Goal: Register for event/course: Register for event/course

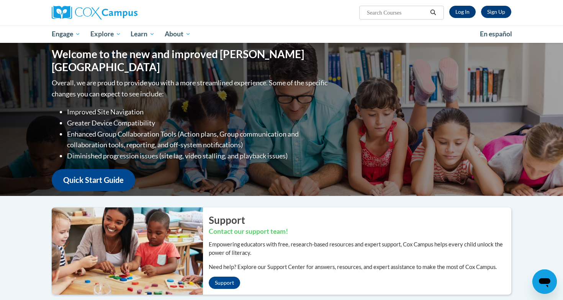
click at [466, 10] on link "Log In" at bounding box center [462, 12] width 26 height 12
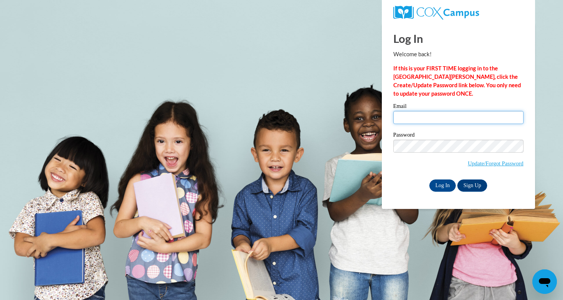
type input "svitlana.bilaniuk2014@gmail.com"
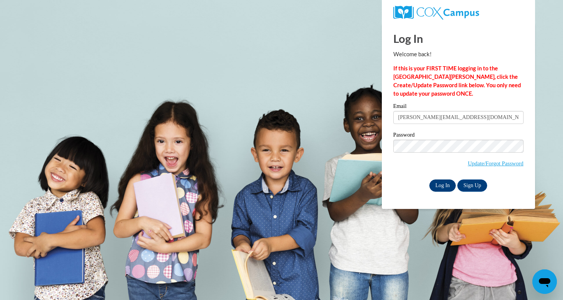
click at [444, 183] on input "Log In" at bounding box center [442, 186] width 27 height 12
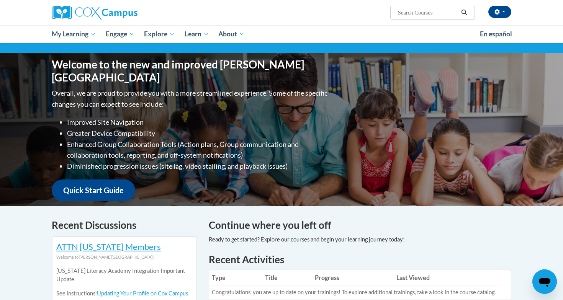
scroll to position [59, 0]
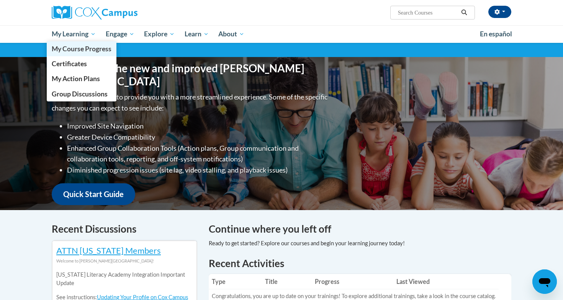
click at [88, 51] on span "My Course Progress" at bounding box center [82, 49] width 60 height 8
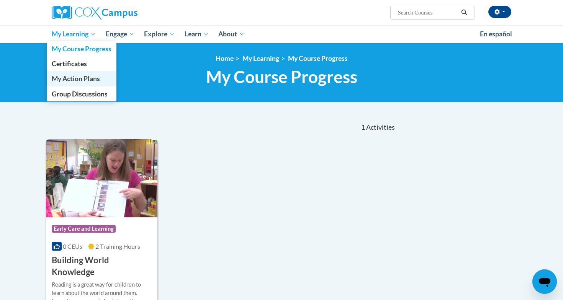
click at [82, 78] on span "My Action Plans" at bounding box center [76, 79] width 48 height 8
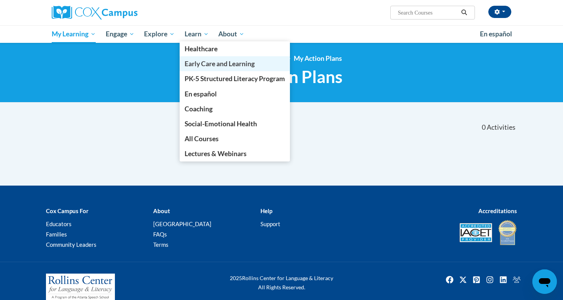
click at [218, 64] on span "Early Care and Learning" at bounding box center [220, 64] width 70 height 8
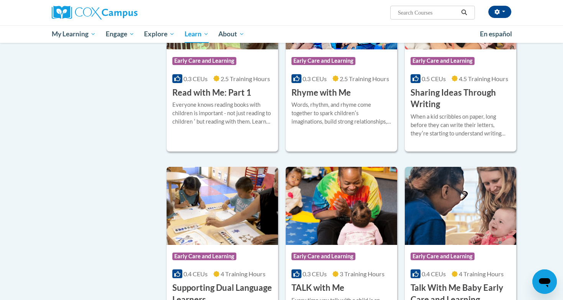
scroll to position [905, 0]
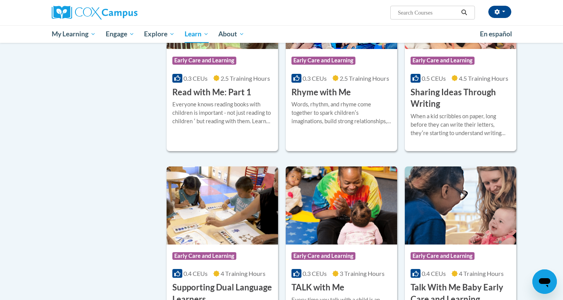
click at [232, 98] on h3 "Read with Me: Part 1" at bounding box center [211, 93] width 79 height 12
click at [236, 98] on h3 "Read with Me: Part 1" at bounding box center [211, 93] width 79 height 12
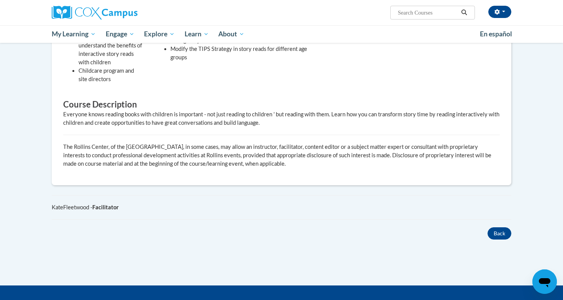
scroll to position [291, 0]
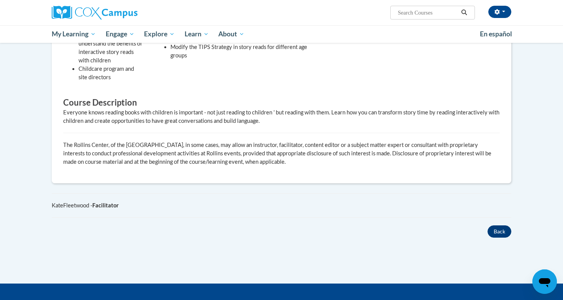
click at [500, 232] on button "Back" at bounding box center [499, 231] width 24 height 12
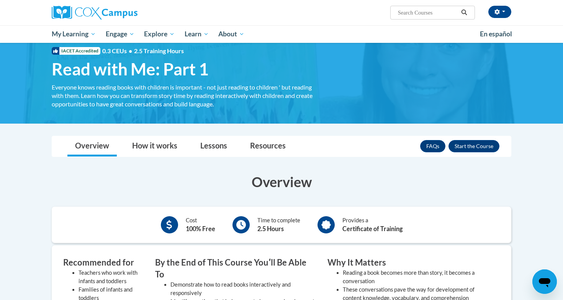
scroll to position [13, 0]
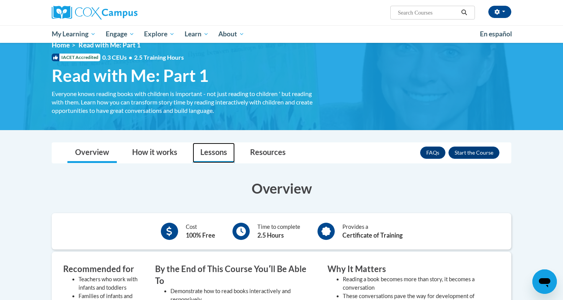
click at [216, 153] on link "Lessons" at bounding box center [214, 153] width 42 height 20
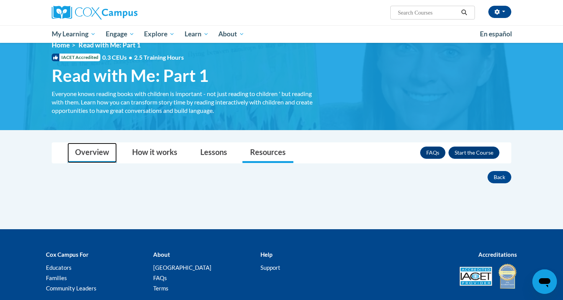
click at [73, 156] on link "Overview" at bounding box center [91, 153] width 49 height 20
click at [132, 83] on span "Read with Me: Part 1" at bounding box center [130, 75] width 157 height 20
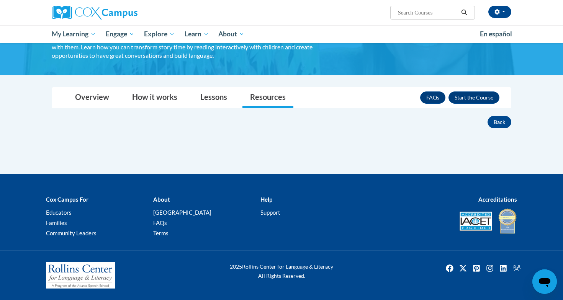
scroll to position [69, 0]
click at [486, 98] on button "Enroll" at bounding box center [473, 97] width 51 height 12
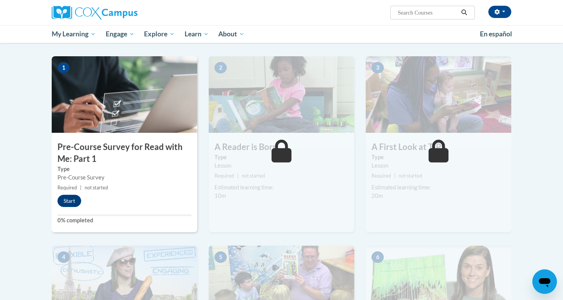
scroll to position [137, 0]
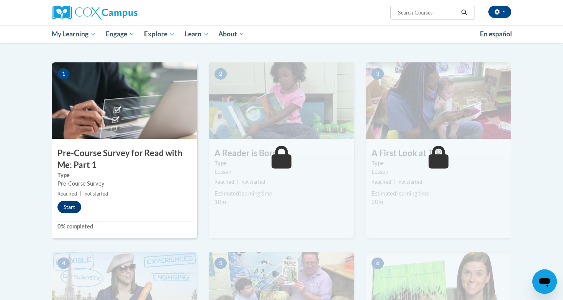
click at [68, 206] on button "Start" at bounding box center [69, 207] width 24 height 12
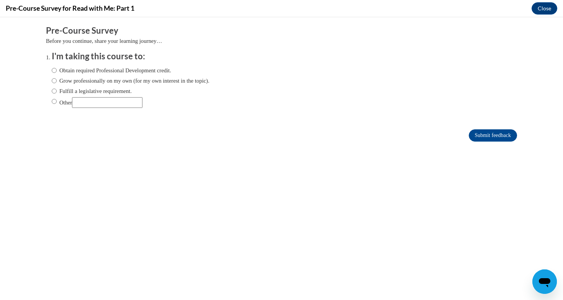
scroll to position [0, 0]
click at [53, 69] on input "Obtain required Professional Development credit." at bounding box center [54, 70] width 5 height 8
radio input "true"
click at [498, 135] on input "Submit feedback" at bounding box center [493, 135] width 48 height 12
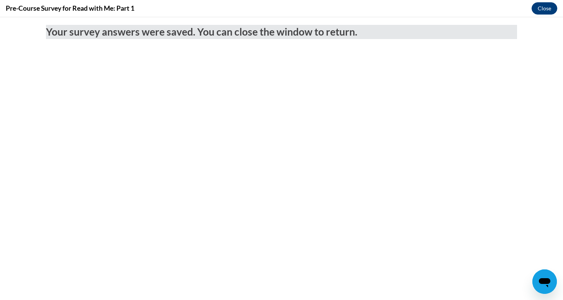
click at [546, 10] on button "Close" at bounding box center [544, 8] width 26 height 12
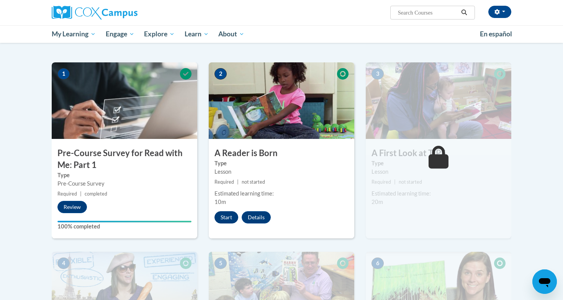
click at [229, 215] on button "Start" at bounding box center [226, 217] width 24 height 12
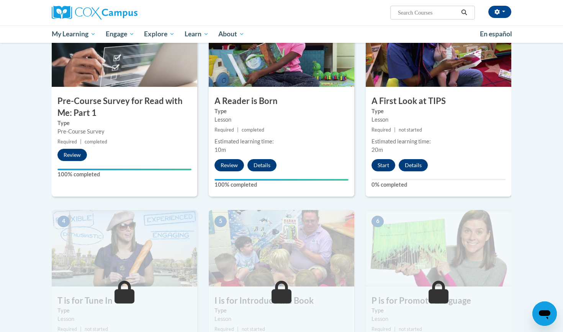
scroll to position [190, 0]
click at [382, 162] on button "Start" at bounding box center [383, 165] width 24 height 12
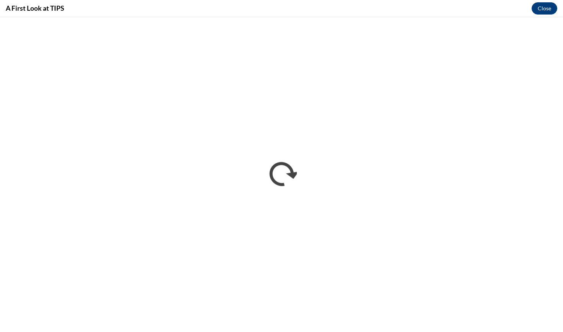
scroll to position [0, 0]
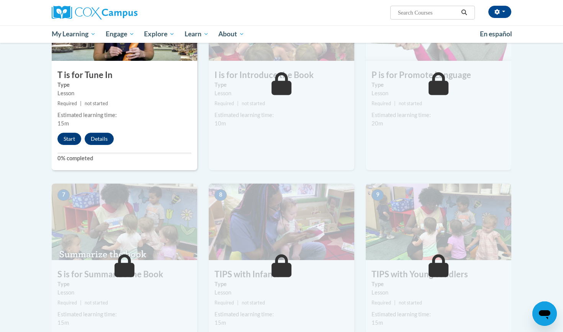
scroll to position [401, 0]
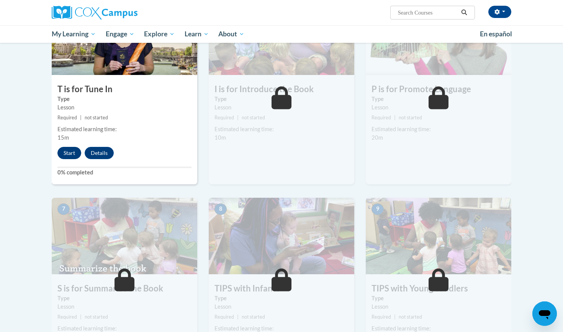
click at [72, 151] on button "Start" at bounding box center [69, 153] width 24 height 12
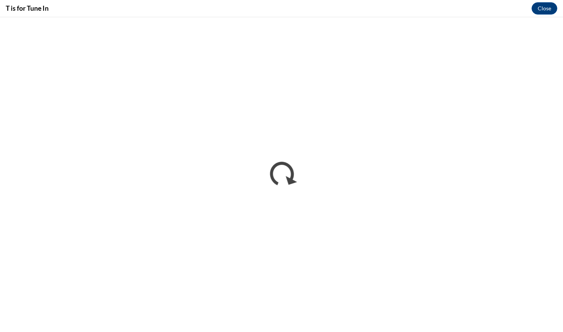
scroll to position [0, 0]
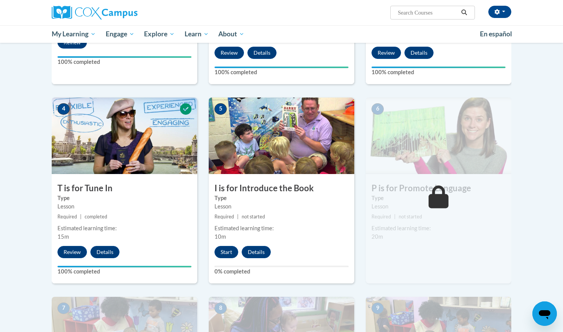
scroll to position [339, 0]
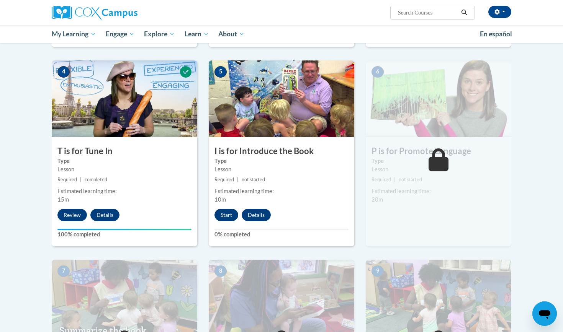
click at [230, 213] on button "Start" at bounding box center [226, 215] width 24 height 12
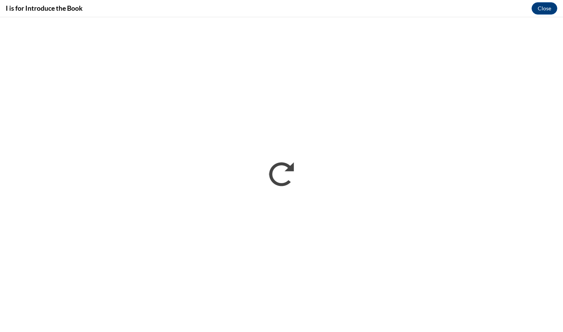
scroll to position [0, 0]
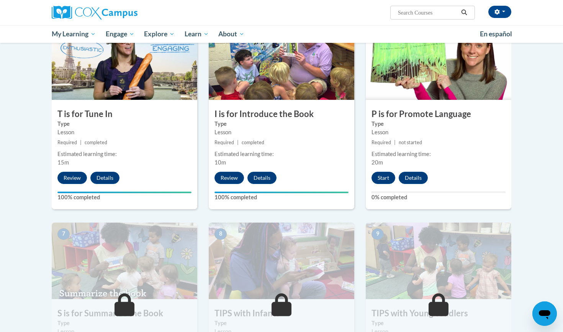
scroll to position [370, 0]
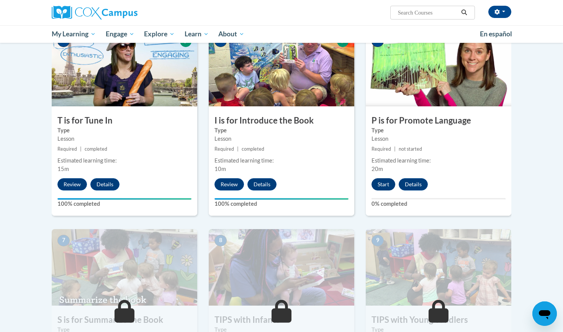
click at [384, 182] on button "Start" at bounding box center [383, 184] width 24 height 12
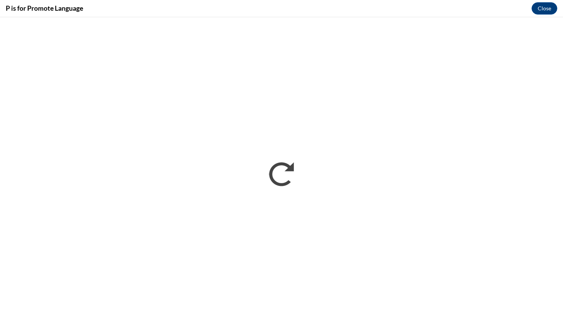
scroll to position [0, 0]
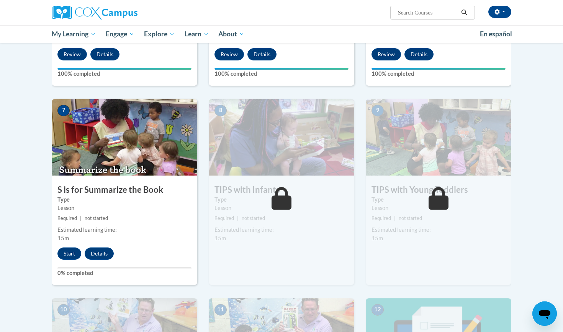
scroll to position [497, 0]
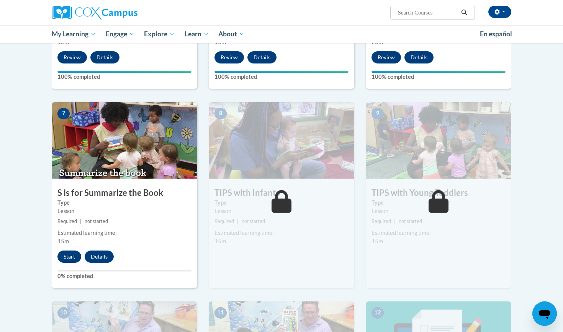
click at [73, 256] on button "Start" at bounding box center [69, 257] width 24 height 12
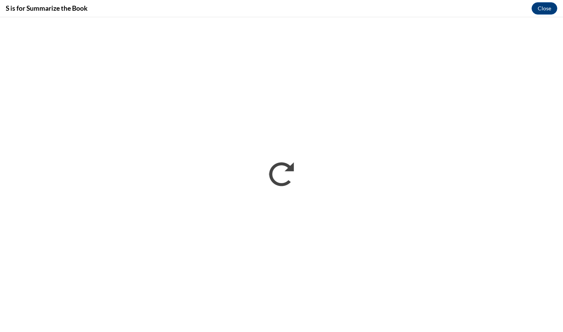
scroll to position [0, 0]
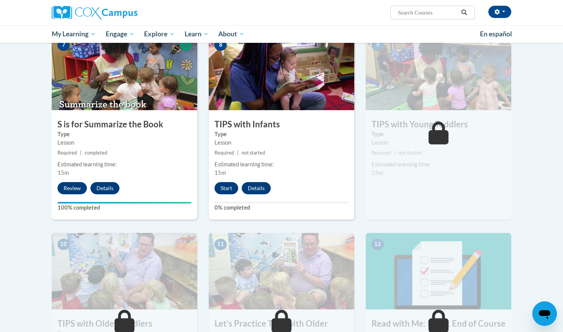
scroll to position [570, 0]
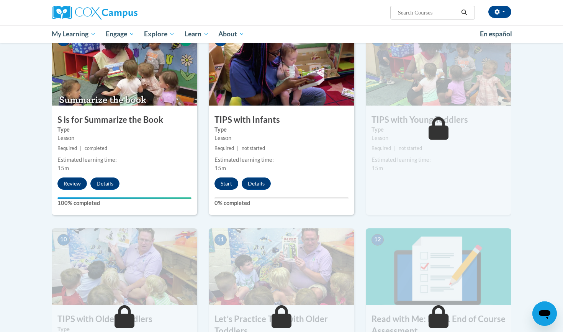
click at [229, 183] on button "Start" at bounding box center [226, 184] width 24 height 12
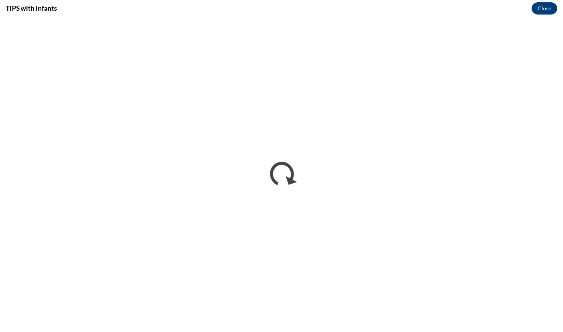
scroll to position [0, 0]
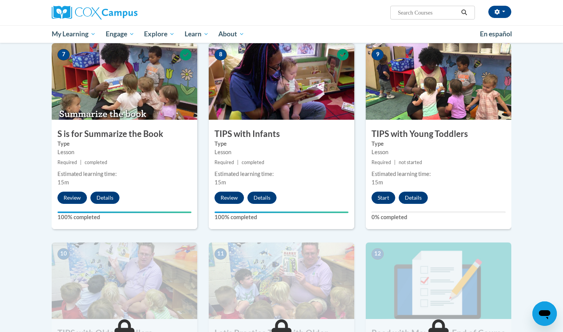
scroll to position [560, 0]
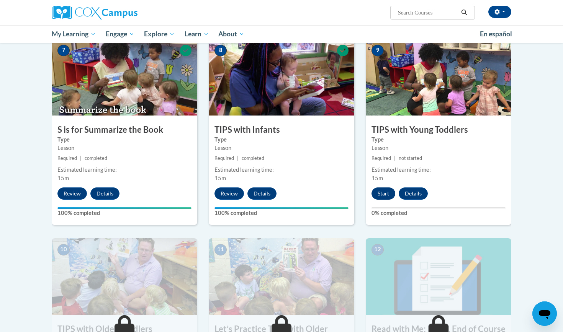
click at [382, 192] on button "Start" at bounding box center [383, 194] width 24 height 12
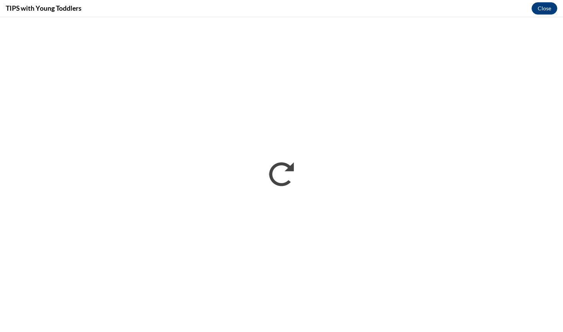
scroll to position [0, 0]
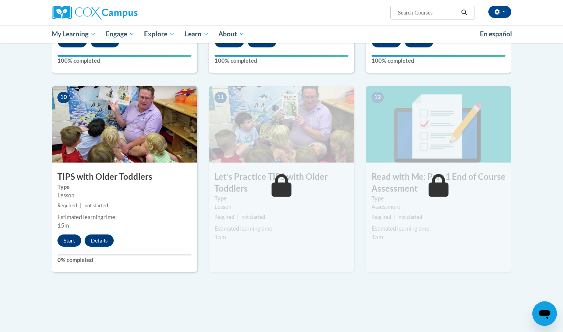
scroll to position [713, 0]
click at [66, 238] on button "Start" at bounding box center [69, 240] width 24 height 12
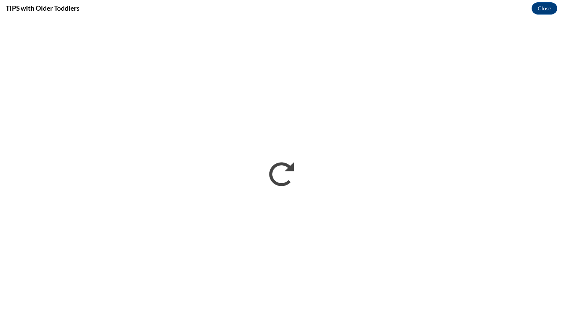
scroll to position [0, 0]
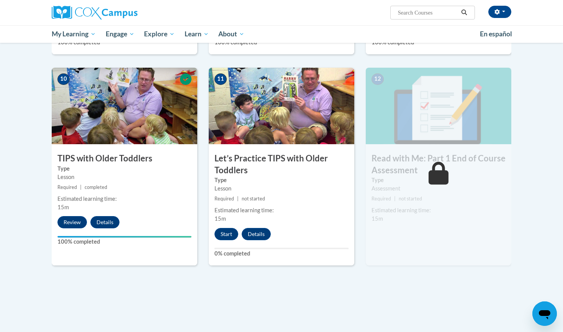
scroll to position [733, 0]
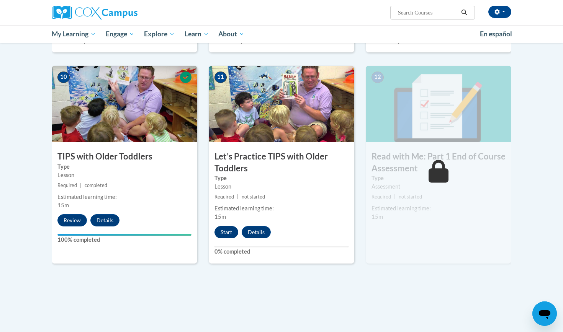
click at [226, 232] on button "Start" at bounding box center [226, 232] width 24 height 12
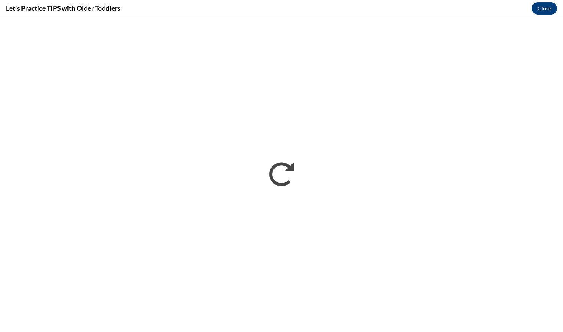
scroll to position [0, 0]
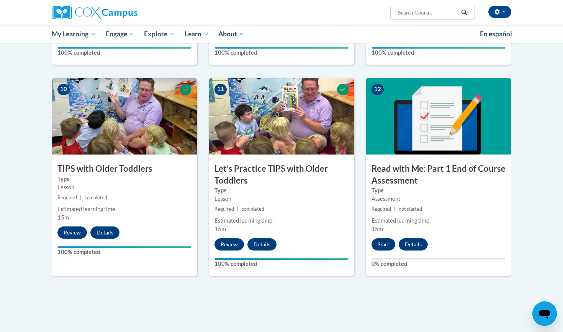
scroll to position [764, 0]
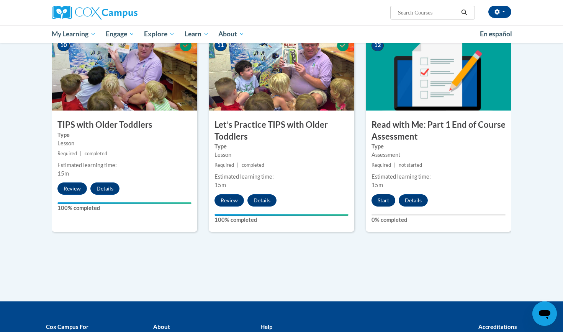
click at [384, 198] on button "Start" at bounding box center [383, 200] width 24 height 12
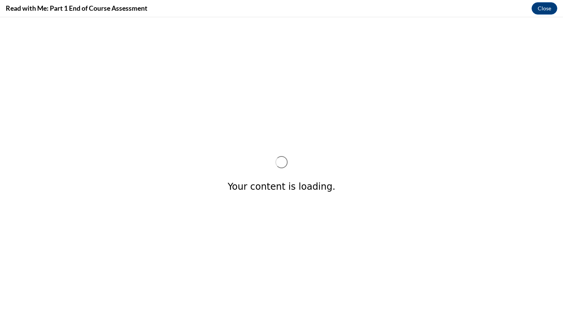
scroll to position [0, 0]
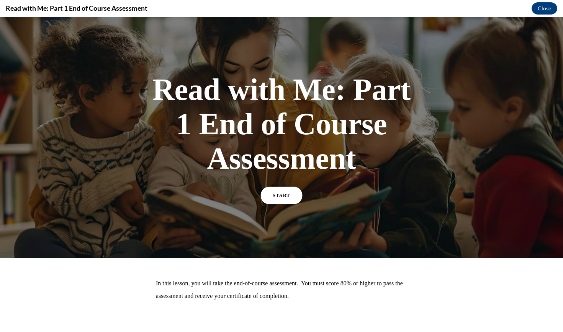
click at [289, 194] on span "START" at bounding box center [282, 196] width 18 height 6
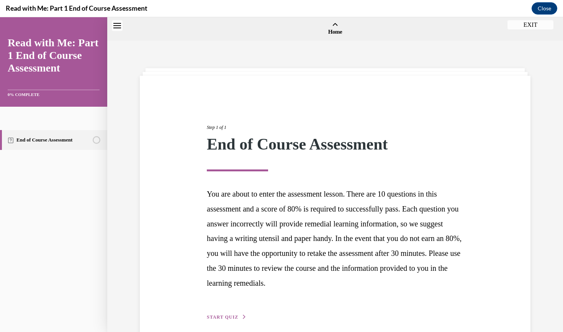
scroll to position [24, 0]
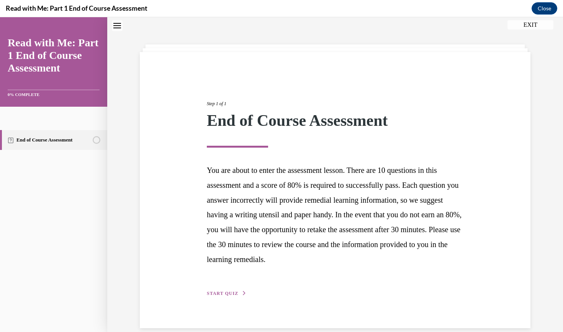
click at [235, 291] on span "START QUIZ" at bounding box center [222, 293] width 31 height 5
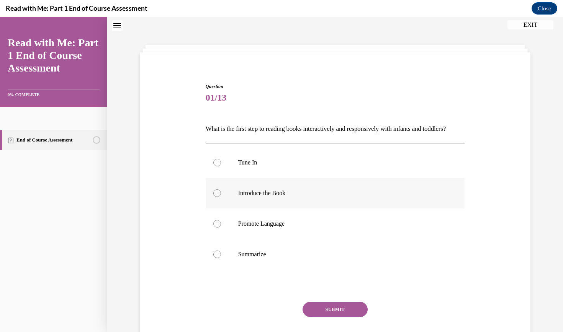
click at [217, 197] on div at bounding box center [217, 193] width 8 height 8
click at [217, 197] on input "Introduce the Book" at bounding box center [217, 193] width 8 height 8
radio input "true"
click at [346, 317] on button "SUBMIT" at bounding box center [334, 309] width 65 height 15
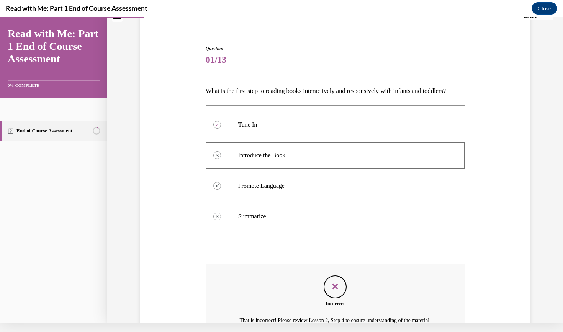
scroll to position [145, 0]
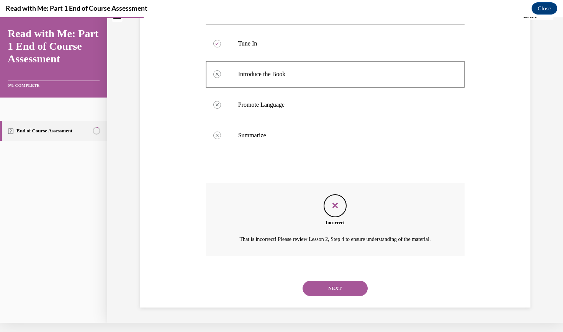
click at [352, 289] on button "NEXT" at bounding box center [334, 288] width 65 height 15
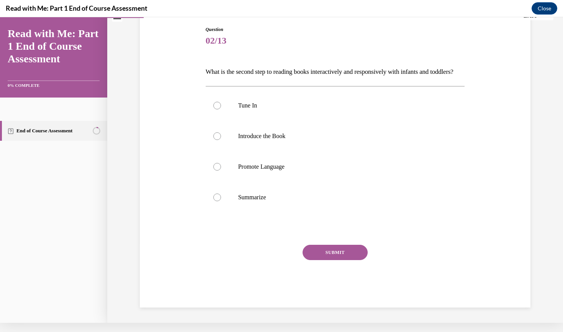
scroll to position [69, 0]
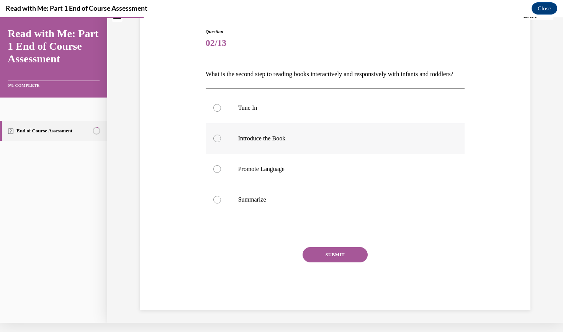
click at [216, 142] on div at bounding box center [217, 139] width 8 height 8
click at [216, 142] on input "Introduce the Book" at bounding box center [217, 139] width 8 height 8
radio input "true"
click at [328, 263] on button "SUBMIT" at bounding box center [334, 254] width 65 height 15
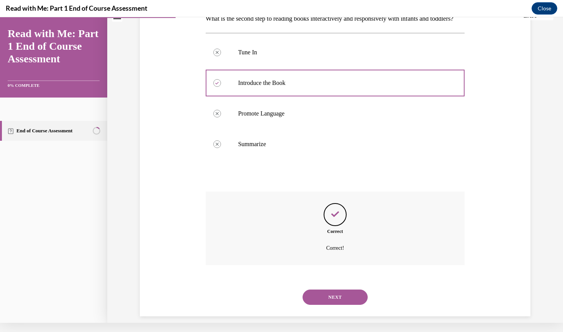
scroll to position [137, 0]
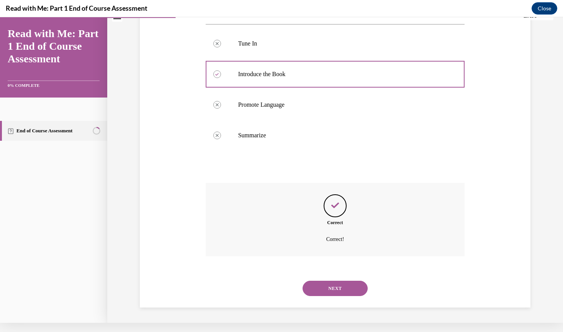
click at [341, 289] on button "NEXT" at bounding box center [334, 288] width 65 height 15
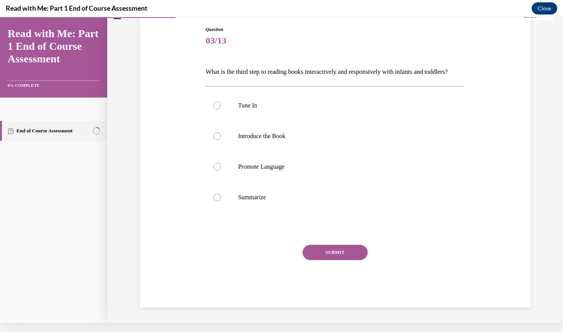
scroll to position [75, 0]
click at [217, 171] on div at bounding box center [217, 167] width 8 height 8
click at [217, 171] on input "Promote Language" at bounding box center [217, 167] width 8 height 8
radio input "true"
click at [328, 260] on button "SUBMIT" at bounding box center [334, 252] width 65 height 15
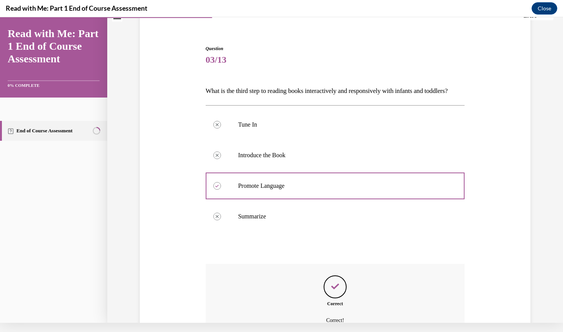
scroll to position [137, 0]
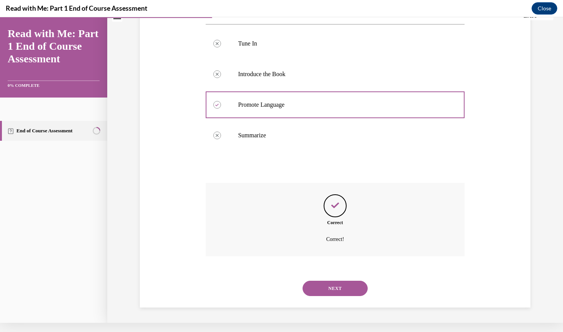
click at [344, 285] on button "NEXT" at bounding box center [334, 288] width 65 height 15
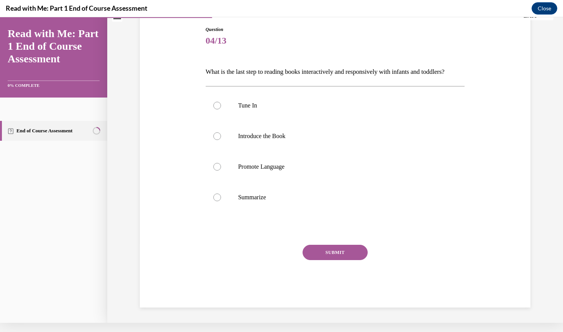
scroll to position [69, 0]
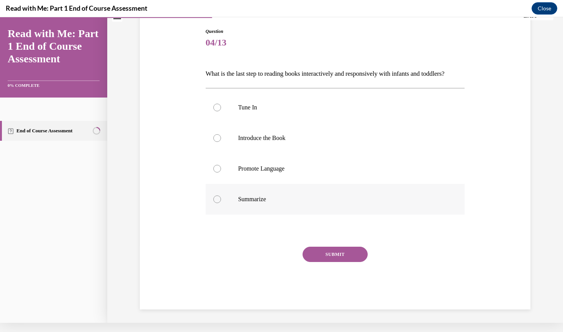
click at [219, 203] on div at bounding box center [217, 200] width 8 height 8
click at [219, 203] on input "Summarize" at bounding box center [217, 200] width 8 height 8
radio input "true"
click at [336, 262] on button "SUBMIT" at bounding box center [334, 254] width 65 height 15
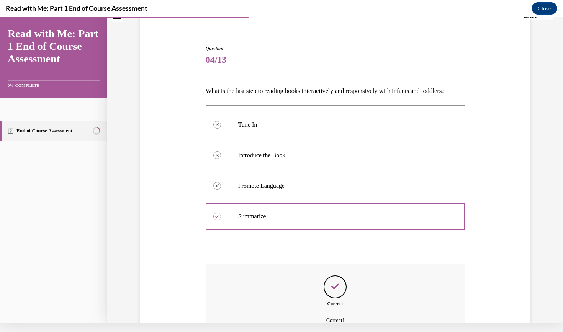
scroll to position [137, 0]
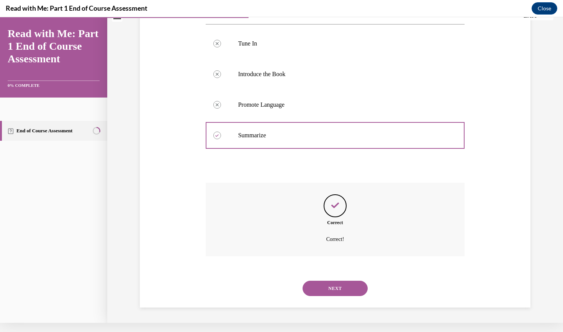
click at [338, 291] on button "NEXT" at bounding box center [334, 288] width 65 height 15
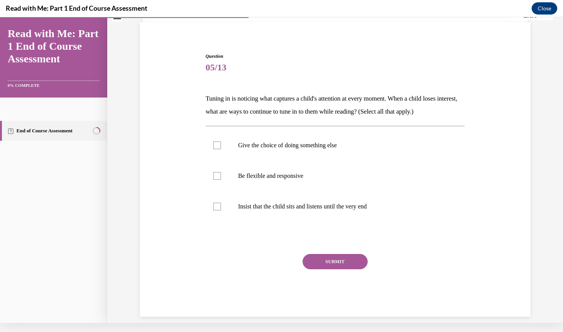
click at [216, 83] on div "Question 05/13 Tuning in is noticing what captures a child's attention at every…" at bounding box center [335, 185] width 259 height 264
click at [219, 81] on div "Question 05/13 Tuning in is noticing what captures a child's attention at every…" at bounding box center [335, 185] width 259 height 264
drag, startPoint x: 218, startPoint y: 84, endPoint x: 313, endPoint y: 100, distance: 96.5
click at [219, 84] on div "Question 05/13 Tuning in is noticing what captures a child's attention at every…" at bounding box center [335, 185] width 259 height 264
click at [539, 109] on div "Question 05/13 Tuning in is noticing what captures a child's attention at every…" at bounding box center [335, 160] width 456 height 345
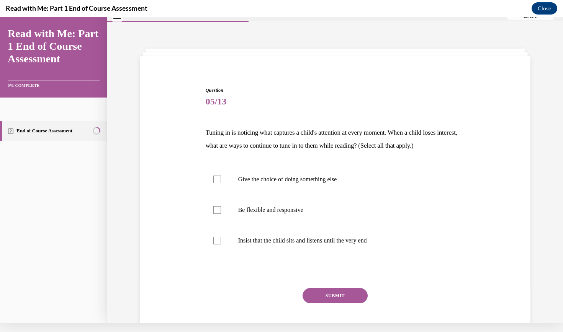
scroll to position [0, 0]
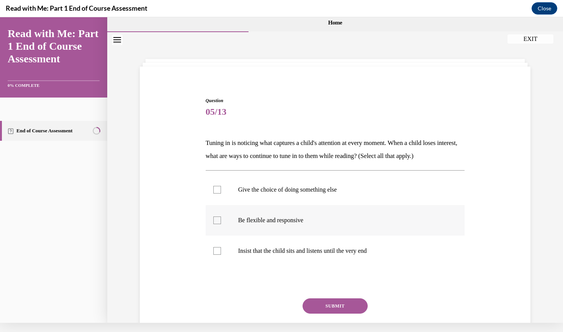
click at [217, 218] on div at bounding box center [217, 221] width 8 height 8
click at [217, 218] on input "Be flexible and responsive" at bounding box center [217, 221] width 8 height 8
checkbox input "true"
click at [350, 306] on button "SUBMIT" at bounding box center [334, 306] width 65 height 15
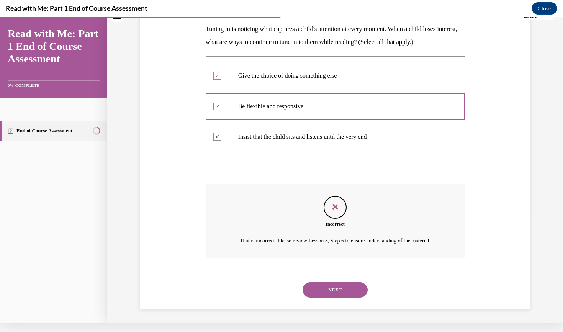
scroll to position [115, 0]
click at [350, 292] on button "NEXT" at bounding box center [334, 289] width 65 height 15
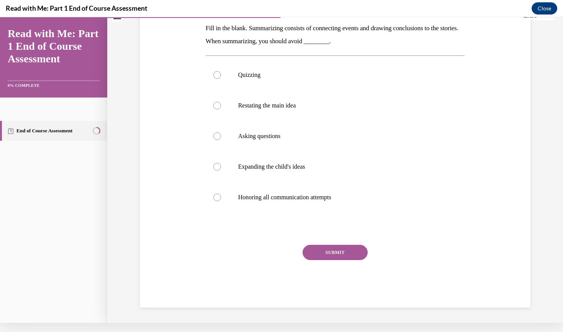
scroll to position [0, 0]
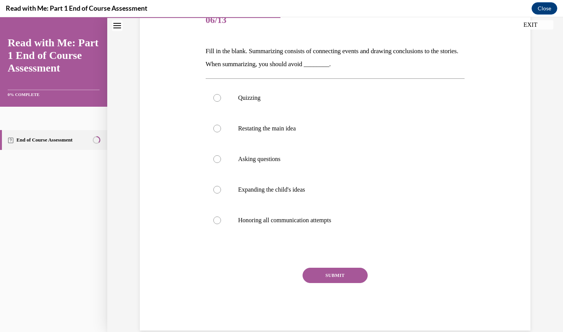
click at [340, 78] on div "Question 06/13 Fill in the blank. Summarizing consists of connecting events and…" at bounding box center [335, 167] width 259 height 325
click at [217, 114] on label "Restating the main idea" at bounding box center [335, 128] width 259 height 31
click at [217, 125] on input "Restating the main idea" at bounding box center [217, 129] width 8 height 8
radio input "true"
click at [217, 111] on label "Quizzing" at bounding box center [335, 98] width 259 height 31
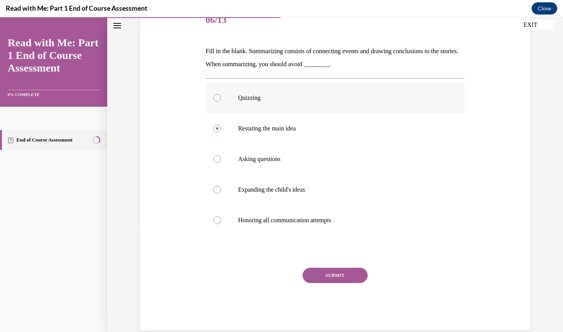
click at [217, 102] on input "Quizzing" at bounding box center [217, 98] width 8 height 8
radio input "true"
click at [345, 291] on div "SUBMIT" at bounding box center [335, 287] width 259 height 38
click at [344, 294] on div "SUBMIT" at bounding box center [335, 287] width 259 height 38
click at [340, 80] on div "Quizzing Restating the main idea Asking questions Expanding the child's ideas H…" at bounding box center [335, 158] width 259 height 161
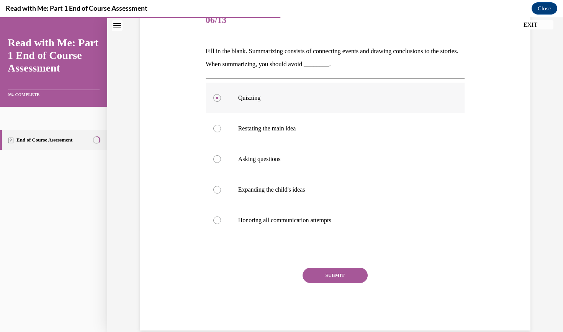
click at [338, 88] on label "Quizzing" at bounding box center [335, 98] width 259 height 31
click at [221, 94] on input "Quizzing" at bounding box center [217, 98] width 8 height 8
click at [323, 288] on div "SUBMIT" at bounding box center [335, 287] width 259 height 38
click at [545, 168] on div "Question 06/13 Fill in the blank. Summarizing consists of connecting events and…" at bounding box center [335, 143] width 456 height 406
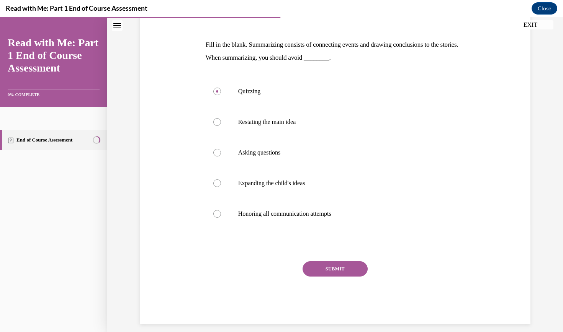
scroll to position [106, 0]
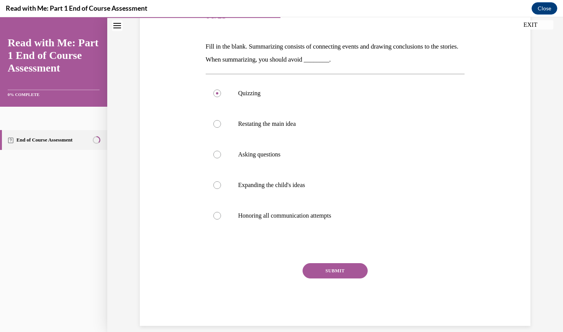
click at [338, 271] on button "SUBMIT" at bounding box center [334, 270] width 65 height 15
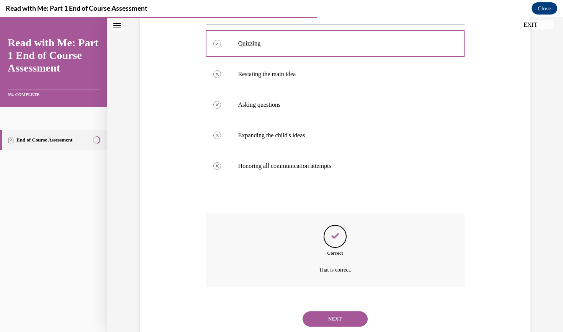
scroll to position [167, 0]
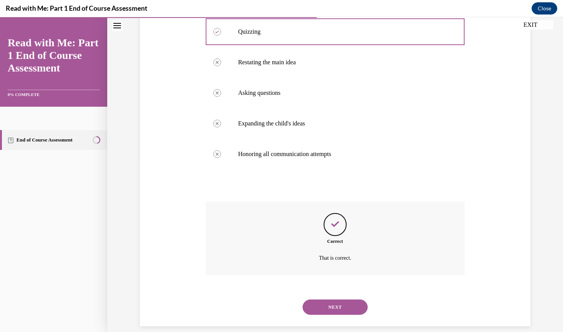
click at [341, 300] on button "NEXT" at bounding box center [334, 307] width 65 height 15
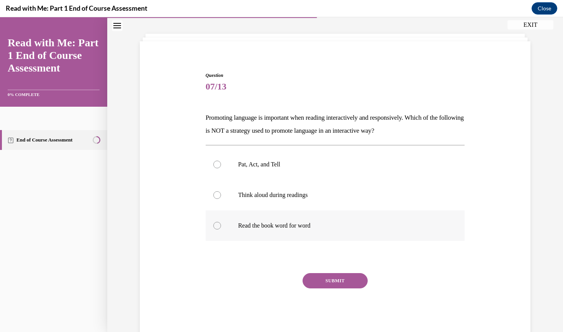
click at [217, 224] on div at bounding box center [217, 226] width 8 height 8
click at [217, 224] on input "Read the book word for word" at bounding box center [217, 226] width 8 height 8
radio input "true"
click at [337, 276] on button "SUBMIT" at bounding box center [334, 280] width 65 height 15
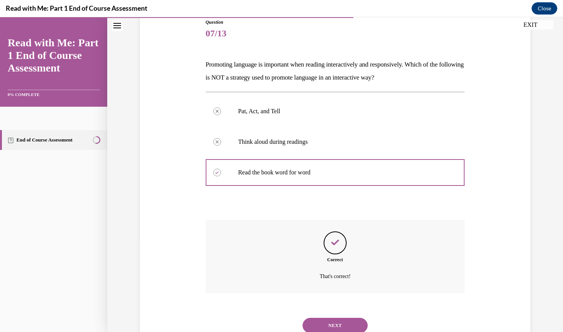
scroll to position [106, 0]
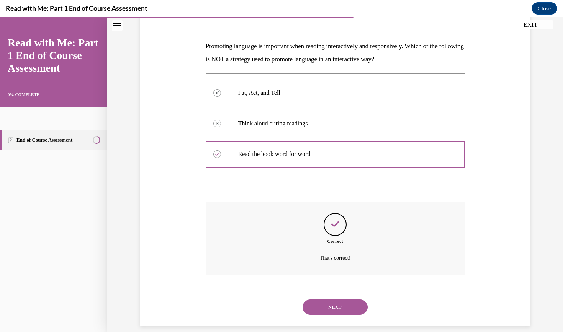
click at [352, 300] on button "NEXT" at bounding box center [334, 307] width 65 height 15
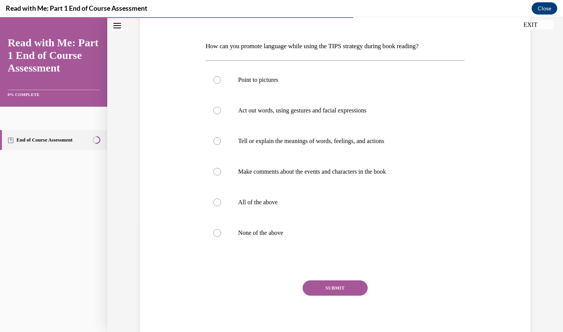
scroll to position [101, 0]
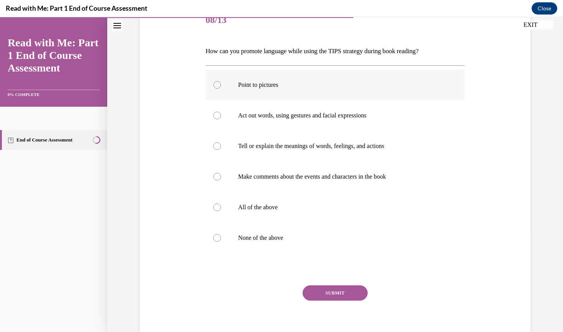
click at [217, 100] on label "Point to pictures" at bounding box center [335, 85] width 259 height 31
click at [217, 89] on input "Point to pictures" at bounding box center [217, 85] width 8 height 8
radio input "true"
click at [216, 161] on label "Tell or explain the meanings of words, feelings, and actions" at bounding box center [335, 146] width 259 height 31
click at [216, 150] on input "Tell or explain the meanings of words, feelings, and actions" at bounding box center [217, 146] width 8 height 8
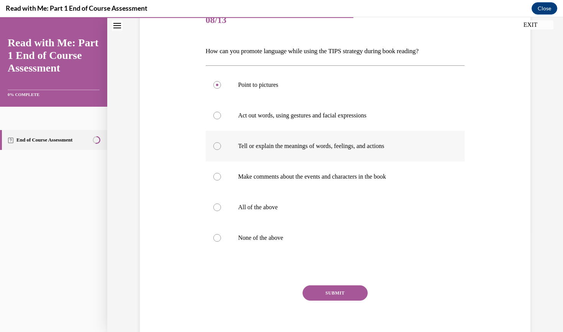
radio input "true"
click at [216, 224] on label "None of the above" at bounding box center [335, 238] width 259 height 31
click at [216, 234] on input "None of the above" at bounding box center [217, 238] width 8 height 8
radio input "true"
click at [218, 223] on label "None of the above" at bounding box center [335, 238] width 259 height 31
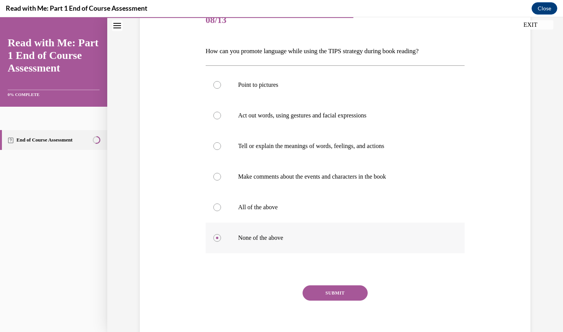
click at [218, 234] on input "None of the above" at bounding box center [217, 238] width 8 height 8
click at [247, 219] on label "All of the above" at bounding box center [335, 207] width 259 height 31
click at [221, 211] on input "All of the above" at bounding box center [217, 208] width 8 height 8
radio input "true"
click at [345, 310] on div "SUBMIT" at bounding box center [335, 305] width 259 height 38
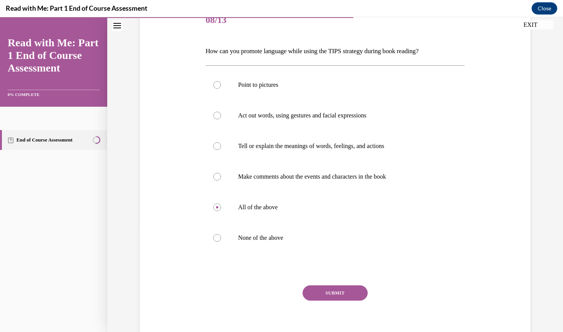
click at [341, 309] on div "SUBMIT" at bounding box center [335, 305] width 259 height 38
click at [537, 259] on div "Question 08/13 How can you promote language while using the TIPS strategy durin…" at bounding box center [335, 151] width 456 height 423
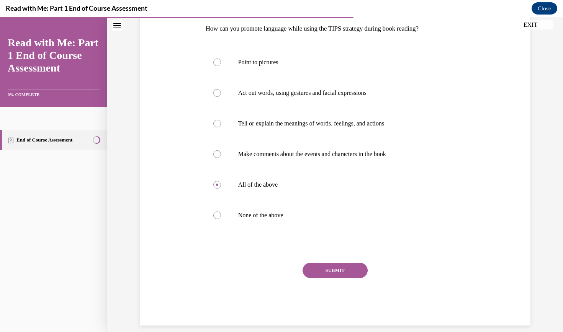
scroll to position [123, 0]
click at [338, 269] on button "SUBMIT" at bounding box center [334, 270] width 65 height 15
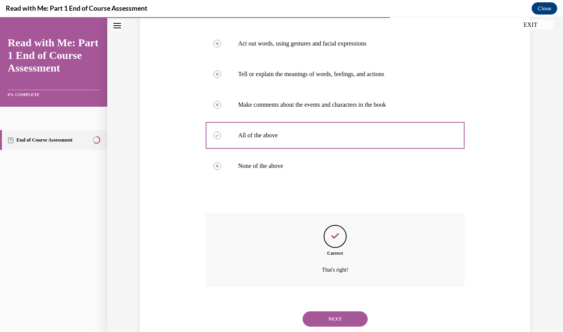
scroll to position [185, 0]
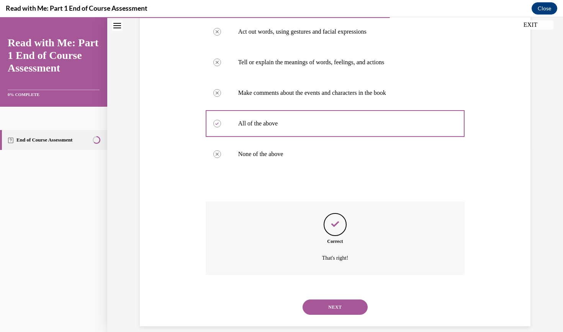
click at [345, 300] on button "NEXT" at bounding box center [334, 307] width 65 height 15
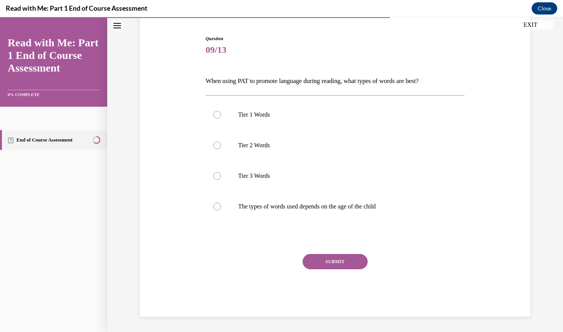
scroll to position [54, 0]
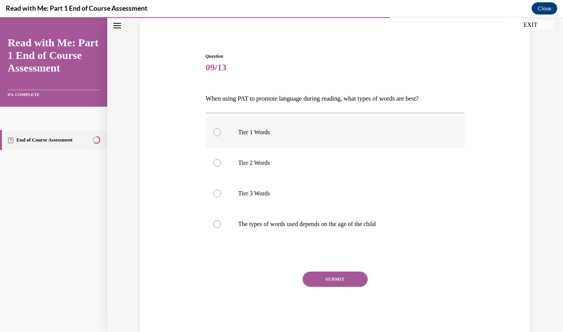
click at [217, 129] on div at bounding box center [217, 133] width 8 height 8
click at [217, 129] on input "Tier 1 Words" at bounding box center [217, 133] width 8 height 8
radio input "true"
click at [217, 158] on label "Tier 2 Words" at bounding box center [335, 163] width 259 height 31
click at [217, 159] on input "Tier 2 Words" at bounding box center [217, 163] width 8 height 8
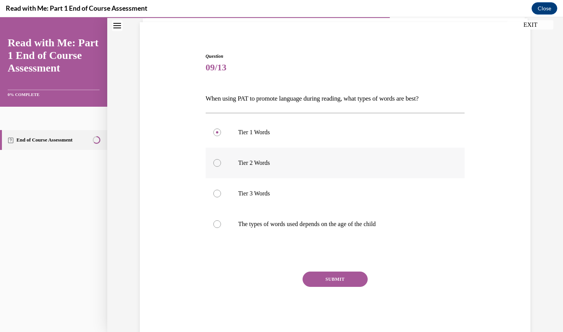
radio input "true"
click at [341, 279] on button "SUBMIT" at bounding box center [334, 279] width 65 height 15
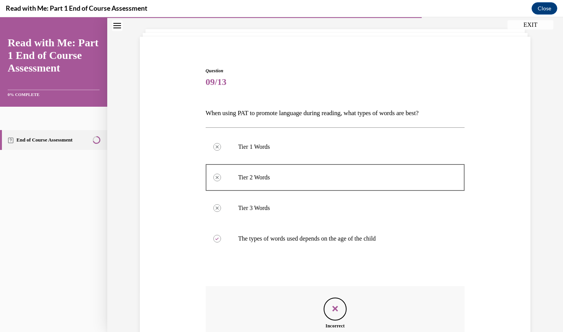
scroll to position [132, 0]
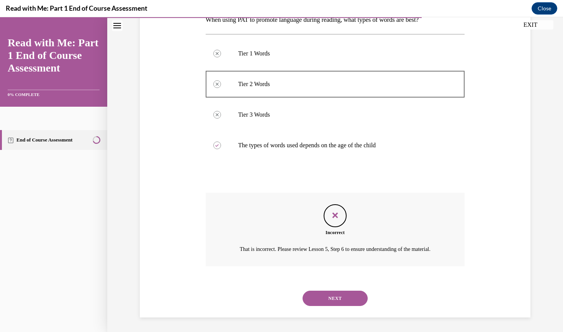
click at [499, 167] on div "Question 09/13 When using PAT to promote language during reading, what types of…" at bounding box center [335, 134] width 394 height 367
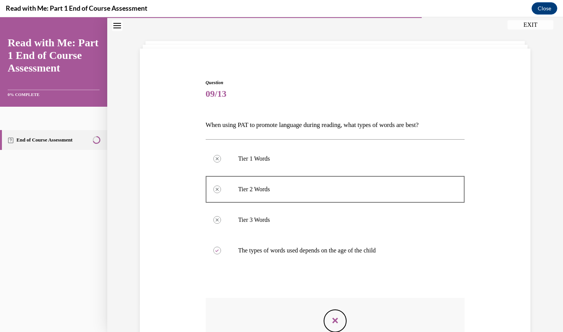
scroll to position [23, 0]
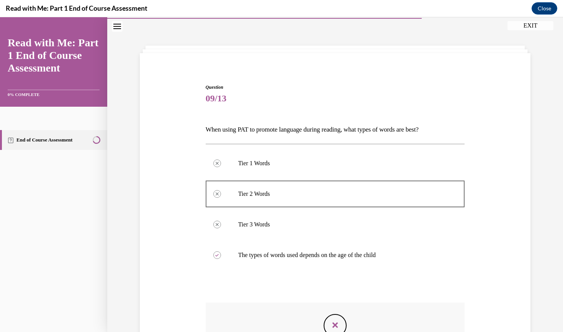
click at [544, 173] on div "Question 09/13 When using PAT to promote language during reading, what types of…" at bounding box center [335, 231] width 456 height 424
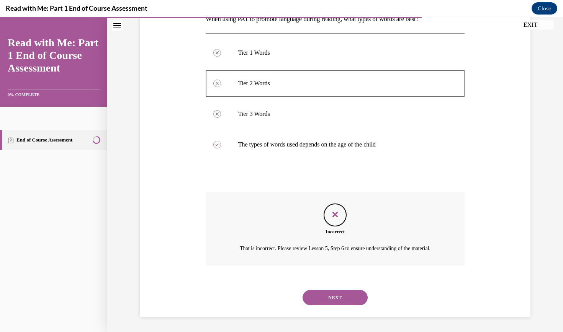
scroll to position [132, 0]
click at [354, 298] on button "NEXT" at bounding box center [334, 298] width 65 height 15
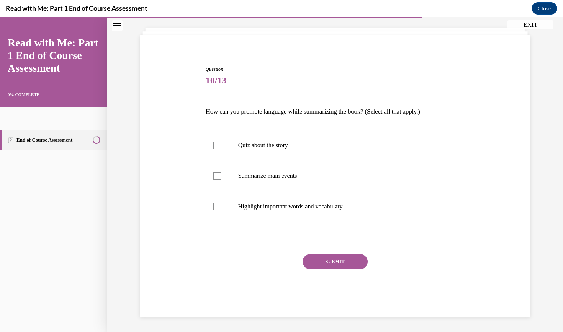
scroll to position [24, 0]
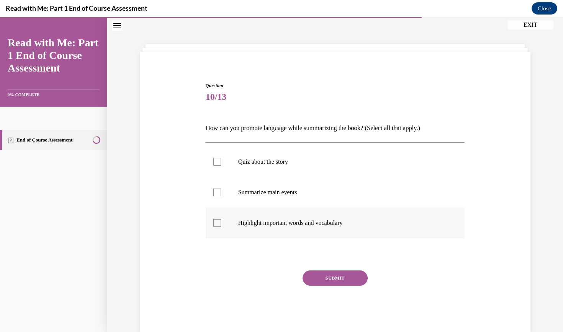
click at [218, 223] on div at bounding box center [217, 223] width 8 height 8
click at [218, 223] on input "Highlight important words and vocabulary" at bounding box center [217, 223] width 8 height 8
checkbox input "true"
click at [218, 162] on div at bounding box center [217, 162] width 8 height 8
click at [218, 162] on input "Quiz about the story" at bounding box center [217, 162] width 8 height 8
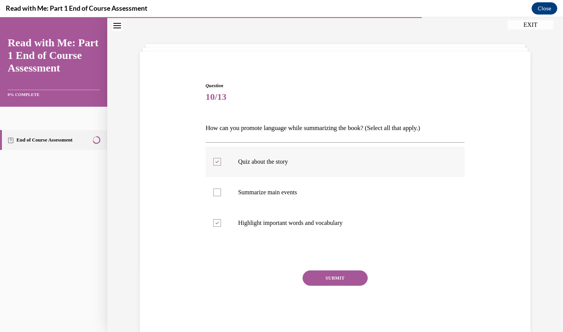
click at [216, 162] on icon at bounding box center [216, 162] width 3 height 3
click at [216, 162] on input "Quiz about the story" at bounding box center [217, 162] width 8 height 8
checkbox input "false"
click at [217, 217] on label "Highlight important words and vocabulary" at bounding box center [335, 223] width 259 height 31
click at [217, 219] on input "Highlight important words and vocabulary" at bounding box center [217, 223] width 8 height 8
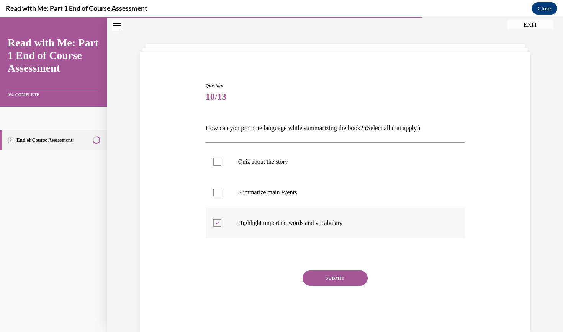
checkbox input "false"
click at [217, 194] on div at bounding box center [217, 193] width 8 height 8
click at [217, 194] on input "Summarize main events" at bounding box center [217, 193] width 8 height 8
checkbox input "true"
click at [334, 276] on button "SUBMIT" at bounding box center [334, 278] width 65 height 15
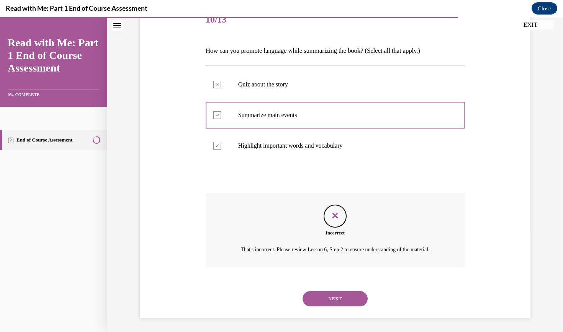
scroll to position [102, 0]
click at [353, 297] on button "NEXT" at bounding box center [334, 298] width 65 height 15
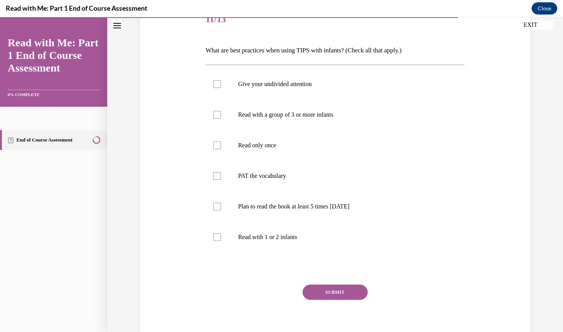
scroll to position [97, 0]
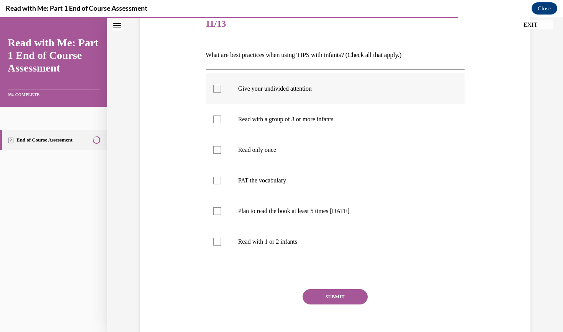
click at [217, 100] on label "Give your undivided attention" at bounding box center [335, 88] width 259 height 31
click at [217, 93] on input "Give your undivided attention" at bounding box center [217, 89] width 8 height 8
checkbox input "true"
click at [219, 190] on label "PAT the vocabulary" at bounding box center [335, 180] width 259 height 31
click at [219, 185] on input "PAT the vocabulary" at bounding box center [217, 181] width 8 height 8
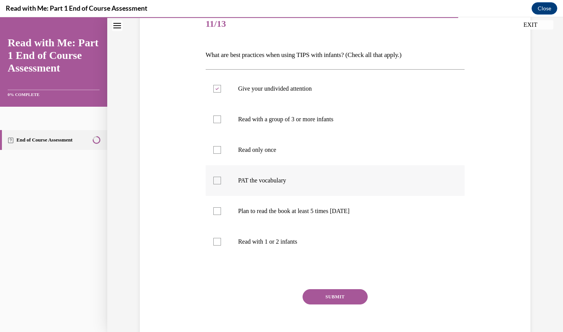
checkbox input "true"
click at [219, 224] on label "Plan to read the book at least 5 times in 2 weeks" at bounding box center [335, 211] width 259 height 31
click at [219, 215] on input "Plan to read the book at least 5 times in 2 weeks" at bounding box center [217, 211] width 8 height 8
checkbox input "true"
click at [345, 306] on div "SUBMIT" at bounding box center [335, 308] width 259 height 38
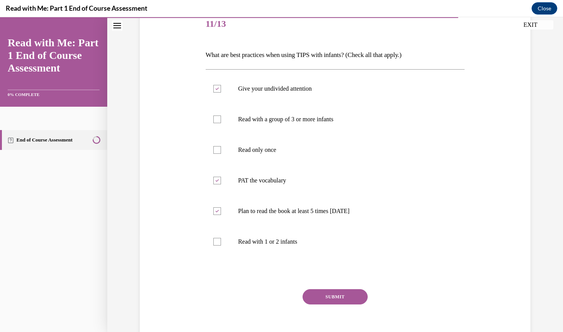
click at [547, 209] on div "Question 11/13 What are best practices when using TIPS with infants? (Check all…" at bounding box center [335, 155] width 456 height 423
click at [349, 306] on div "SUBMIT" at bounding box center [335, 308] width 259 height 38
click at [547, 217] on div "Question 11/13 What are best practices when using TIPS with infants? (Check all…" at bounding box center [335, 155] width 456 height 423
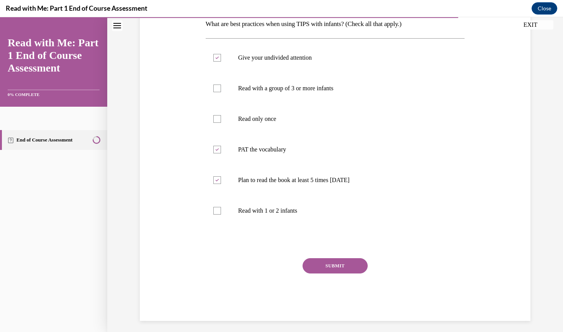
scroll to position [123, 0]
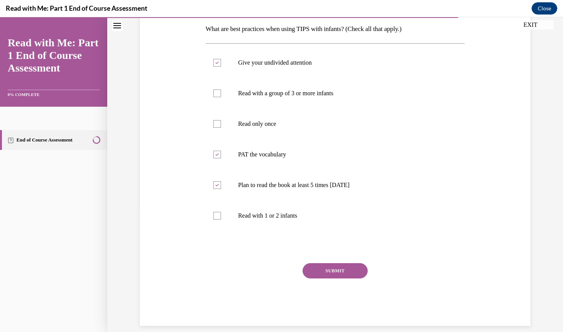
click at [345, 269] on button "SUBMIT" at bounding box center [334, 270] width 65 height 15
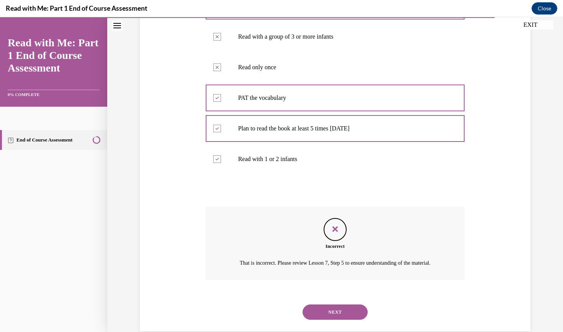
scroll to position [194, 0]
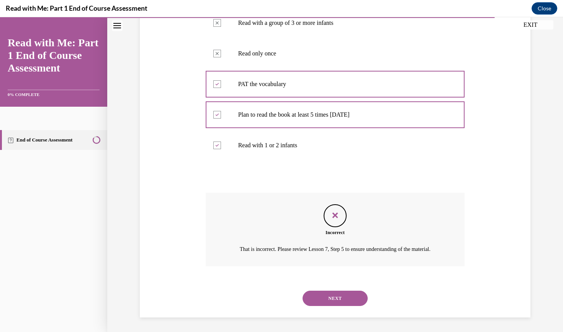
click at [540, 188] on div "Question 11/13 What are best practices when using TIPS with infants? (Check all…" at bounding box center [335, 90] width 456 height 485
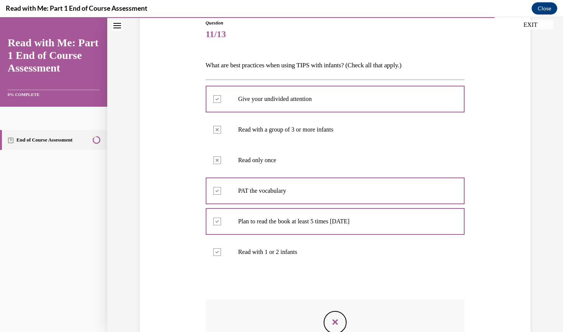
scroll to position [82, 0]
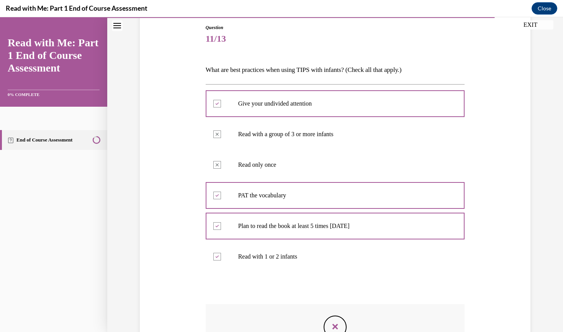
click at [551, 171] on div "Question 11/13 What are best practices when using TIPS with infants? (Check all…" at bounding box center [335, 201] width 456 height 485
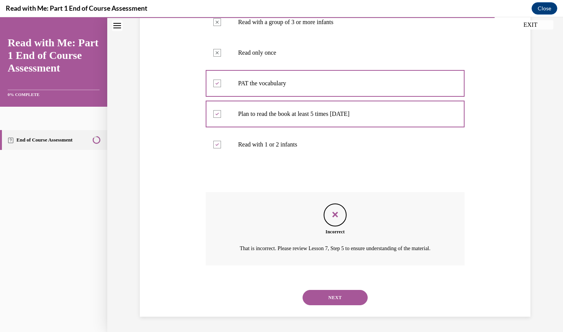
scroll to position [194, 0]
click at [343, 296] on button "NEXT" at bounding box center [334, 298] width 65 height 15
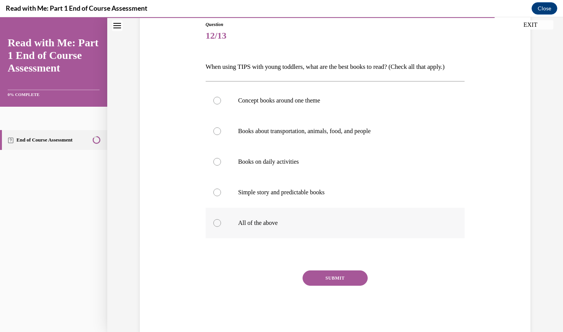
click at [216, 227] on div at bounding box center [217, 223] width 8 height 8
click at [216, 227] on input "All of the above" at bounding box center [217, 223] width 8 height 8
radio input "true"
click at [342, 286] on button "SUBMIT" at bounding box center [334, 278] width 65 height 15
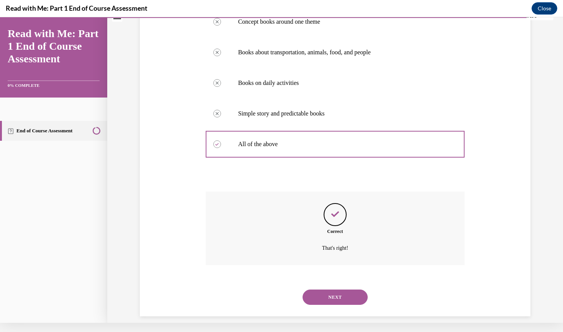
scroll to position [167, 0]
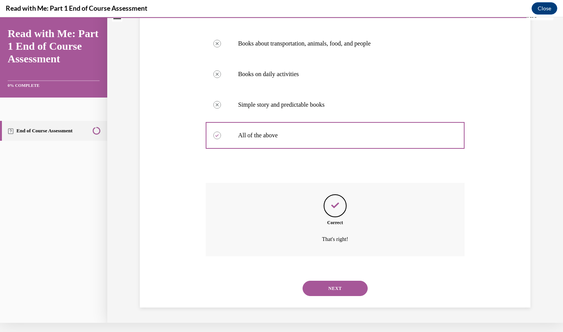
click at [342, 292] on button "NEXT" at bounding box center [334, 288] width 65 height 15
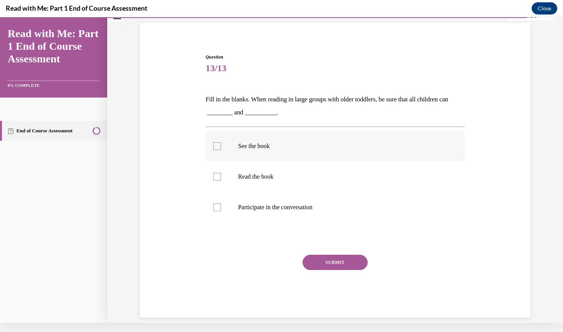
click at [217, 145] on div at bounding box center [217, 146] width 8 height 8
click at [217, 145] on input "See the book" at bounding box center [217, 146] width 8 height 8
checkbox input "true"
click at [218, 206] on div at bounding box center [217, 208] width 8 height 8
click at [218, 206] on input "Participate in the conversation" at bounding box center [217, 208] width 8 height 8
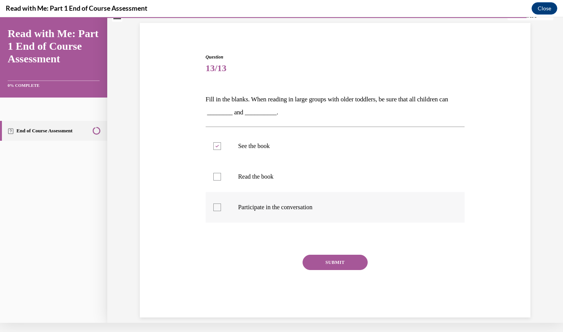
checkbox input "true"
click at [349, 261] on button "SUBMIT" at bounding box center [334, 262] width 65 height 15
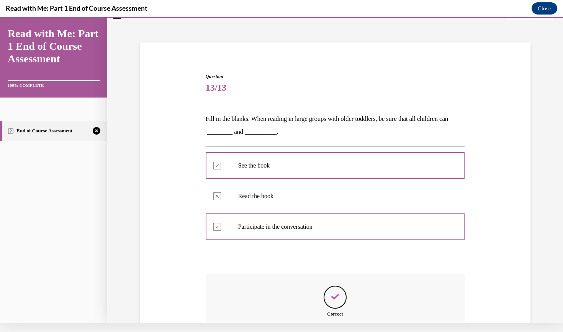
scroll to position [106, 0]
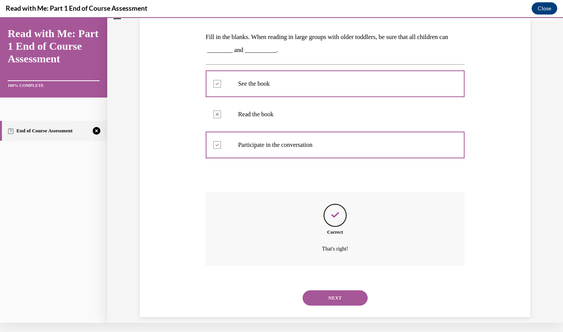
click at [348, 291] on button "NEXT" at bounding box center [334, 298] width 65 height 15
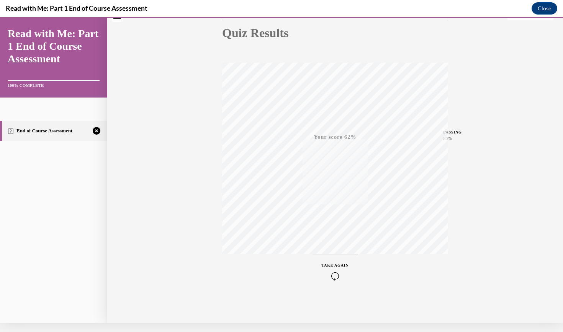
click at [339, 276] on icon "button" at bounding box center [335, 276] width 27 height 8
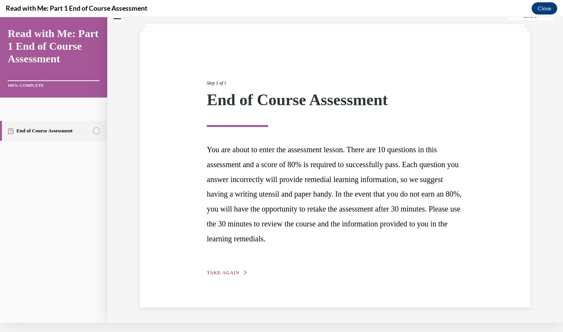
scroll to position [33, 0]
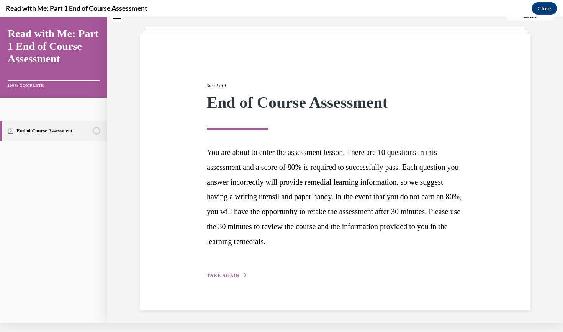
click at [234, 273] on span "TAKE AGAIN" at bounding box center [223, 275] width 33 height 5
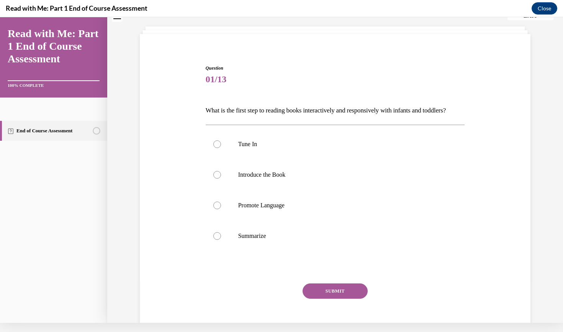
scroll to position [31, 0]
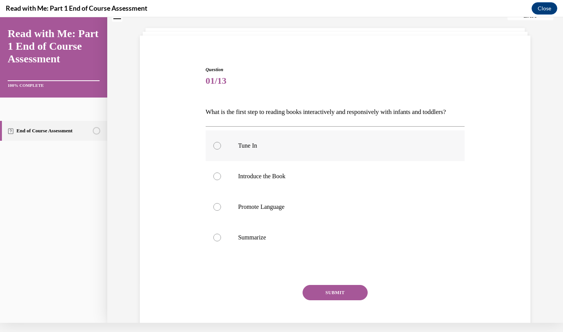
click at [219, 150] on div at bounding box center [217, 146] width 8 height 8
click at [219, 150] on input "Tune In" at bounding box center [217, 146] width 8 height 8
radio input "true"
click at [333, 300] on button "SUBMIT" at bounding box center [334, 292] width 65 height 15
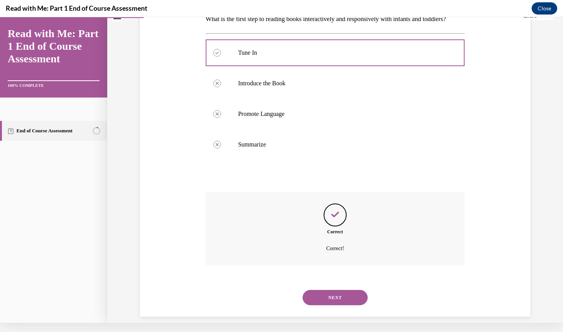
scroll to position [137, 0]
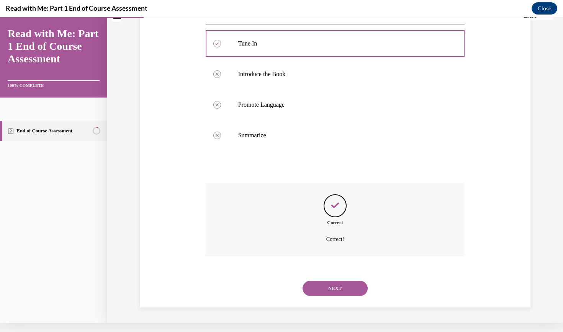
click at [342, 291] on button "NEXT" at bounding box center [334, 288] width 65 height 15
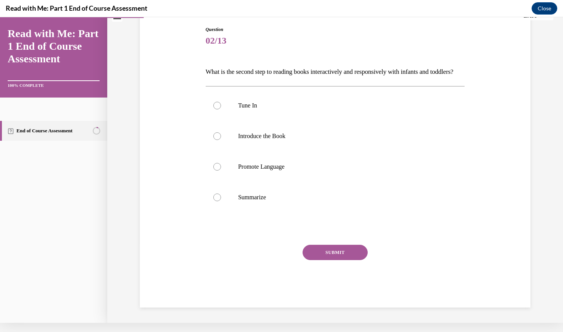
scroll to position [74, 0]
click at [216, 140] on div at bounding box center [217, 136] width 8 height 8
click at [216, 140] on input "Introduce the Book" at bounding box center [217, 136] width 8 height 8
radio input "true"
click at [348, 260] on button "SUBMIT" at bounding box center [334, 252] width 65 height 15
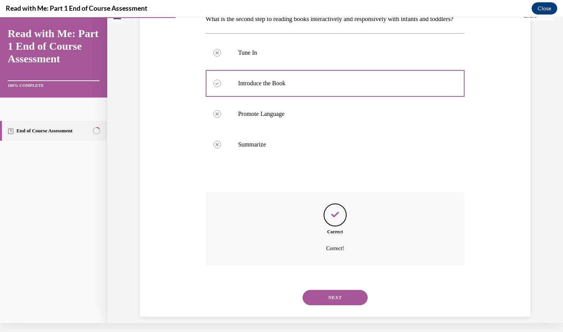
scroll to position [137, 0]
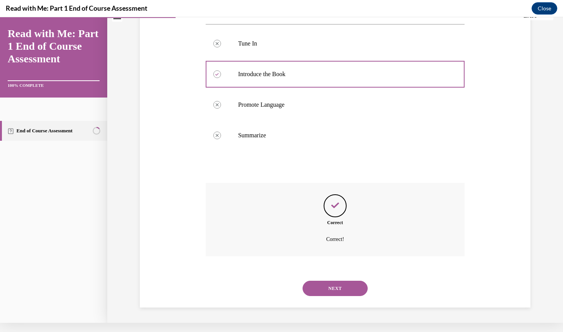
click at [338, 287] on button "NEXT" at bounding box center [334, 288] width 65 height 15
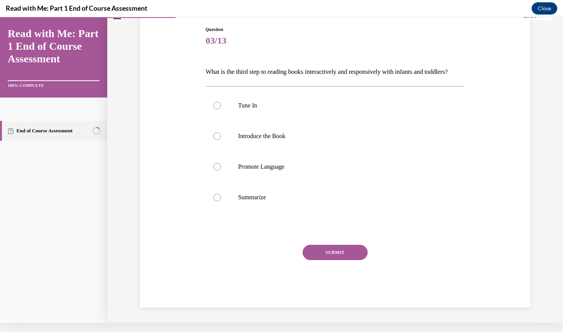
scroll to position [74, 0]
click at [218, 171] on div at bounding box center [217, 167] width 8 height 8
click at [218, 171] on input "Promote Language" at bounding box center [217, 167] width 8 height 8
radio input "true"
click at [340, 260] on button "SUBMIT" at bounding box center [334, 252] width 65 height 15
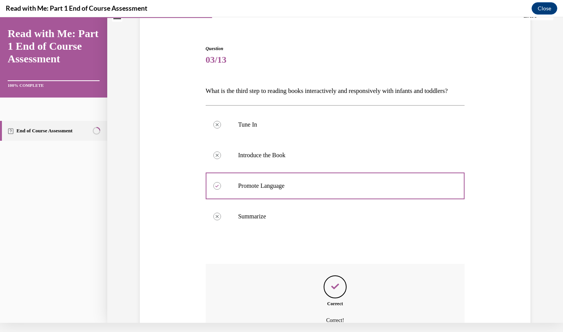
scroll to position [137, 0]
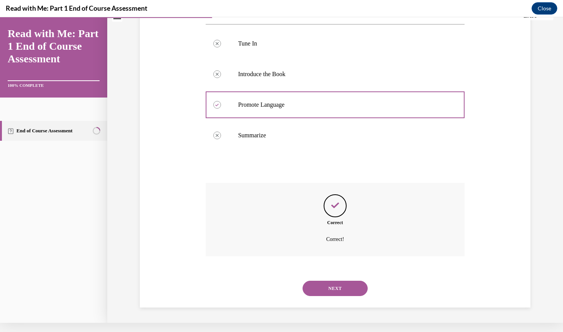
click at [335, 290] on button "NEXT" at bounding box center [334, 288] width 65 height 15
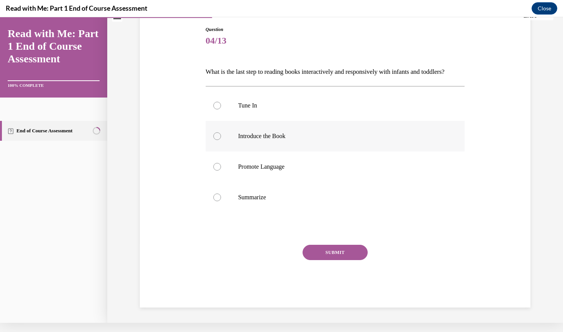
click at [216, 140] on div at bounding box center [217, 136] width 8 height 8
click at [216, 140] on input "Introduce the Book" at bounding box center [217, 136] width 8 height 8
radio input "true"
click at [216, 137] on circle at bounding box center [217, 136] width 2 height 2
click at [216, 140] on input "Introduce the Book" at bounding box center [217, 136] width 8 height 8
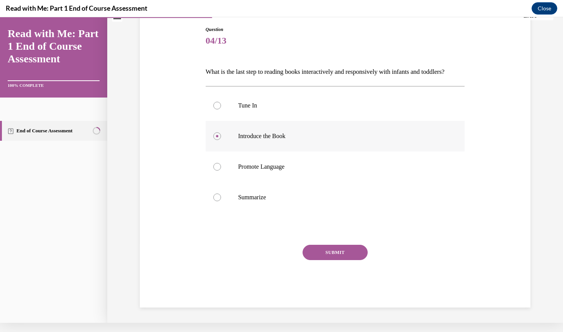
click at [217, 140] on div at bounding box center [217, 136] width 8 height 8
click at [217, 140] on input "Introduce the Book" at bounding box center [217, 136] width 8 height 8
click at [217, 140] on div at bounding box center [217, 136] width 8 height 8
click at [217, 140] on input "Introduce the Book" at bounding box center [217, 136] width 8 height 8
click at [340, 121] on label "Tune In" at bounding box center [335, 105] width 259 height 31
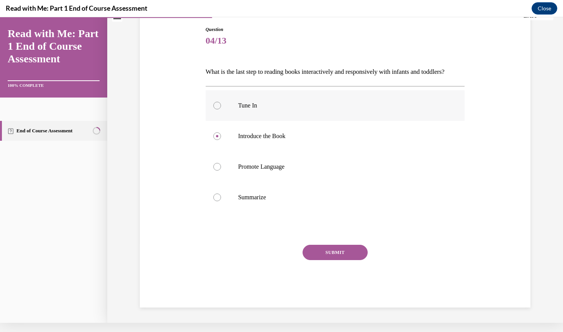
click at [221, 109] on input "Tune In" at bounding box center [217, 106] width 8 height 8
radio input "true"
click at [219, 140] on div at bounding box center [217, 136] width 8 height 8
click at [219, 140] on input "Introduce the Book" at bounding box center [217, 136] width 8 height 8
radio input "true"
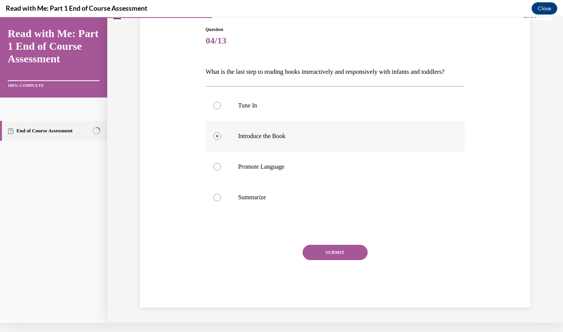
click at [217, 137] on circle at bounding box center [217, 136] width 2 height 2
click at [217, 140] on input "Introduce the Book" at bounding box center [217, 136] width 8 height 8
click at [217, 137] on circle at bounding box center [217, 136] width 2 height 2
click at [217, 140] on input "Introduce the Book" at bounding box center [217, 136] width 8 height 8
click at [217, 171] on input "Promote Language" at bounding box center [217, 167] width 8 height 8
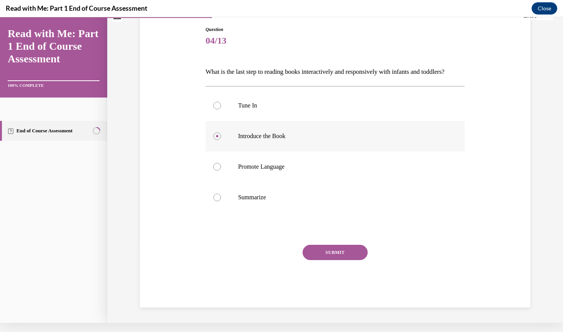
radio input "true"
click at [217, 140] on div at bounding box center [217, 136] width 8 height 8
click at [217, 140] on input "Introduce the Book" at bounding box center [217, 136] width 8 height 8
radio input "true"
click at [217, 171] on input "Promote Language" at bounding box center [217, 167] width 8 height 8
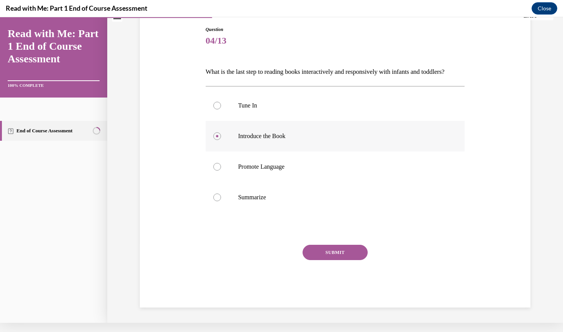
radio input "true"
click at [217, 201] on input "Summarize" at bounding box center [217, 198] width 8 height 8
radio input "true"
click at [347, 202] on label "Summarize" at bounding box center [335, 197] width 259 height 31
click at [221, 201] on input "Summarize" at bounding box center [217, 198] width 8 height 8
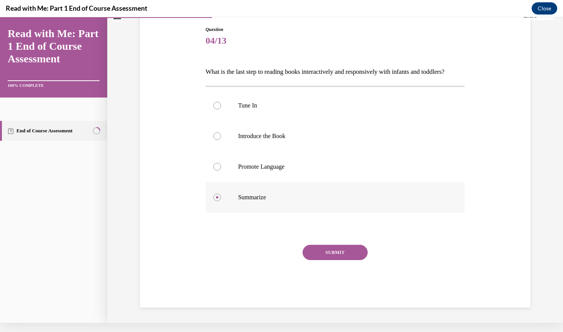
click at [343, 199] on label "Summarize" at bounding box center [335, 197] width 259 height 31
click at [221, 199] on input "Summarize" at bounding box center [217, 198] width 8 height 8
click at [543, 179] on div "Question 04/13 What is the last step to reading books interactively and respons…" at bounding box center [335, 142] width 456 height 362
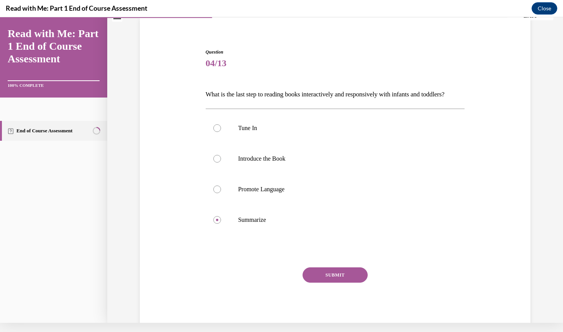
scroll to position [76, 0]
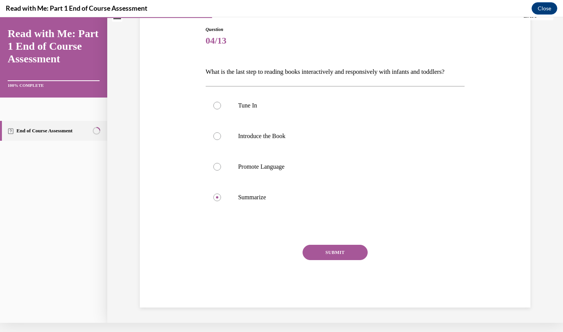
click at [348, 260] on button "SUBMIT" at bounding box center [334, 252] width 65 height 15
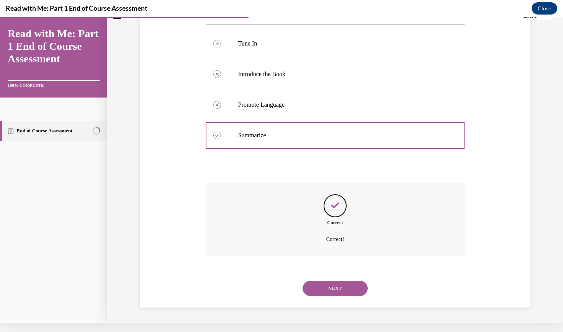
scroll to position [139, 0]
click at [338, 286] on button "NEXT" at bounding box center [334, 288] width 65 height 15
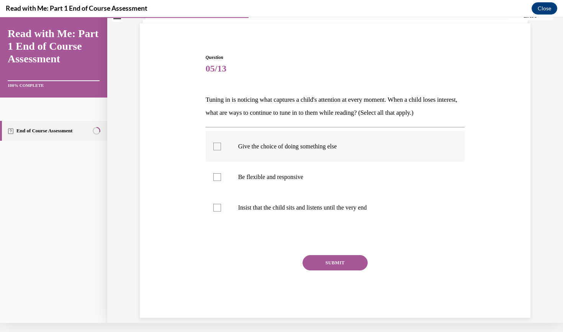
click at [216, 148] on div at bounding box center [217, 147] width 8 height 8
click at [216, 148] on input "Give the choice of doing something else" at bounding box center [217, 147] width 8 height 8
checkbox input "true"
click at [217, 178] on div at bounding box center [217, 177] width 8 height 8
click at [217, 178] on input "Be flexible and responsive" at bounding box center [217, 177] width 8 height 8
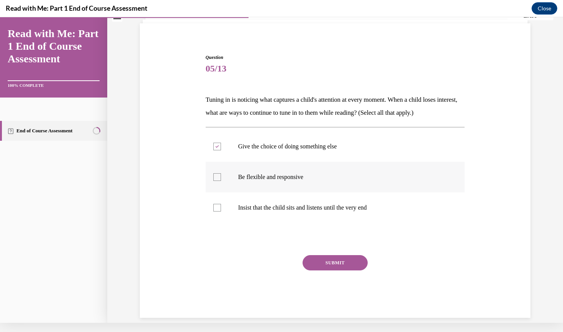
checkbox input "true"
click at [334, 262] on button "SUBMIT" at bounding box center [334, 262] width 65 height 15
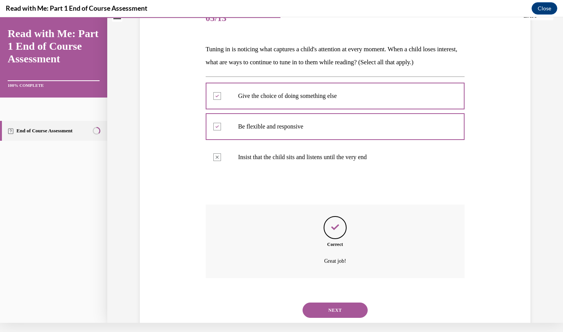
scroll to position [106, 0]
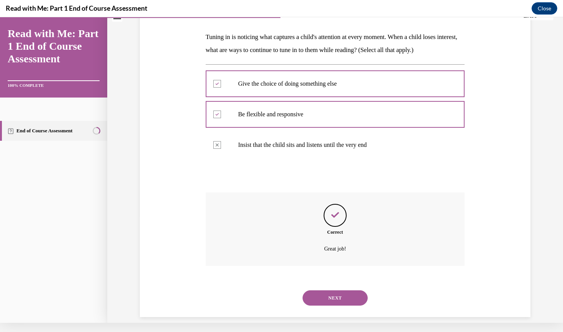
click at [343, 291] on button "NEXT" at bounding box center [334, 298] width 65 height 15
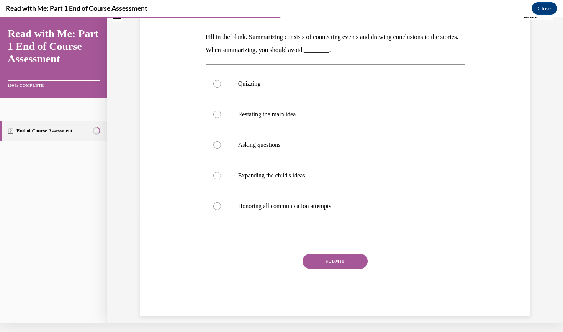
scroll to position [0, 0]
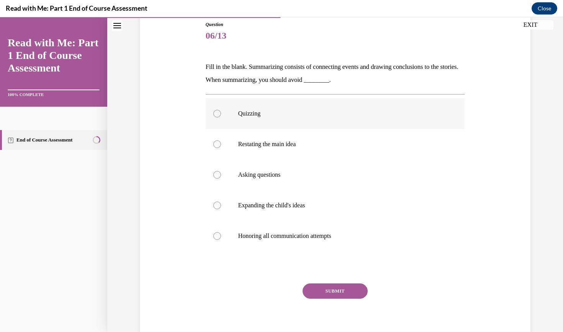
click at [216, 113] on div at bounding box center [217, 114] width 8 height 8
click at [216, 113] on input "Quizzing" at bounding box center [217, 114] width 8 height 8
radio input "true"
click at [348, 292] on button "SUBMIT" at bounding box center [334, 291] width 65 height 15
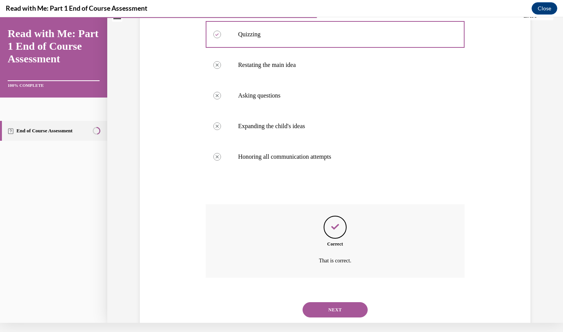
scroll to position [167, 0]
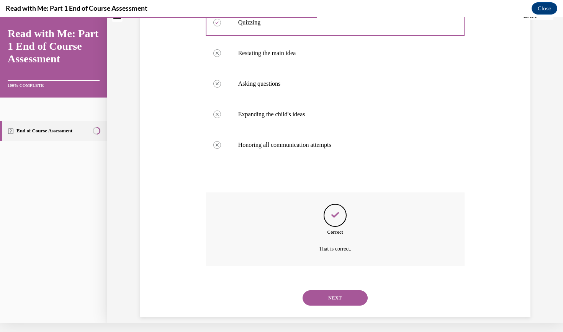
click at [348, 291] on button "NEXT" at bounding box center [334, 298] width 65 height 15
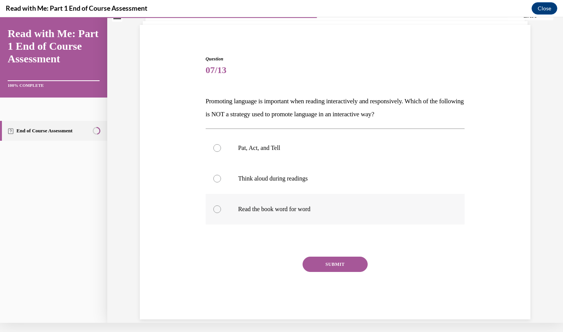
click at [220, 207] on div at bounding box center [217, 210] width 8 height 8
click at [220, 207] on input "Read the book word for word" at bounding box center [217, 210] width 8 height 8
radio input "true"
click at [336, 264] on button "SUBMIT" at bounding box center [334, 264] width 65 height 15
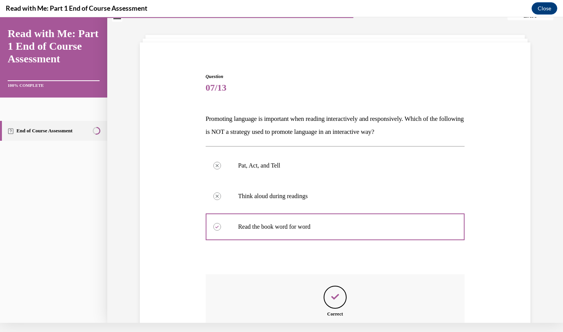
scroll to position [106, 0]
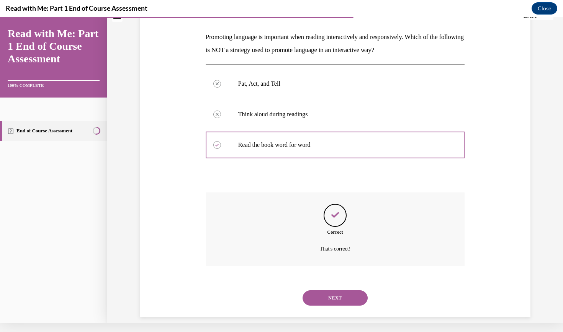
click at [336, 292] on button "NEXT" at bounding box center [334, 298] width 65 height 15
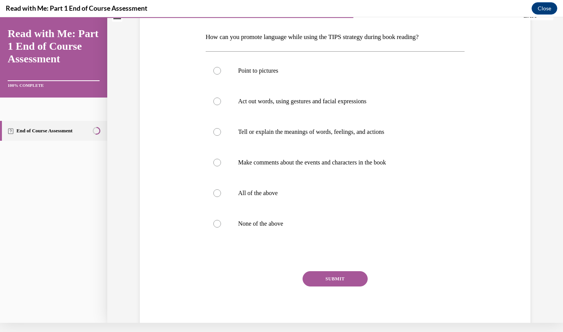
scroll to position [0, 0]
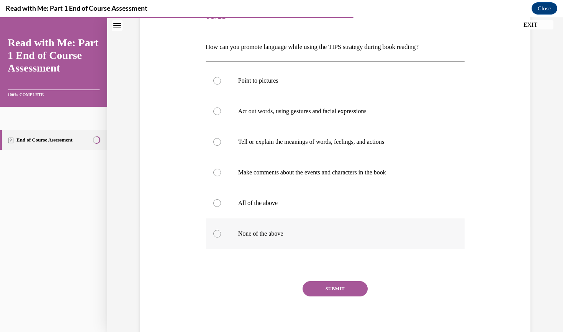
click at [217, 222] on label "None of the above" at bounding box center [335, 234] width 259 height 31
click at [217, 230] on input "None of the above" at bounding box center [217, 234] width 8 height 8
radio input "true"
click at [336, 311] on div "SUBMIT" at bounding box center [335, 300] width 259 height 38
click at [215, 223] on label "None of the above" at bounding box center [335, 234] width 259 height 31
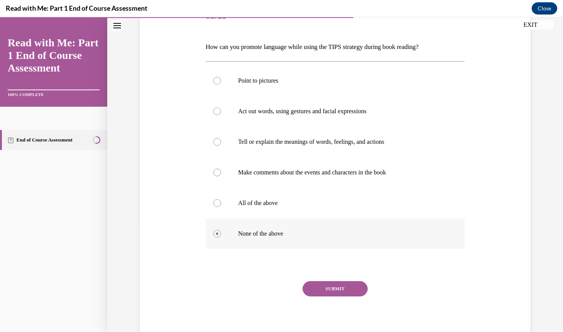
click at [215, 230] on input "None of the above" at bounding box center [217, 234] width 8 height 8
click at [235, 220] on label "None of the above" at bounding box center [335, 234] width 259 height 31
click at [221, 230] on input "None of the above" at bounding box center [217, 234] width 8 height 8
click at [217, 203] on input "All of the above" at bounding box center [217, 203] width 8 height 8
radio input "true"
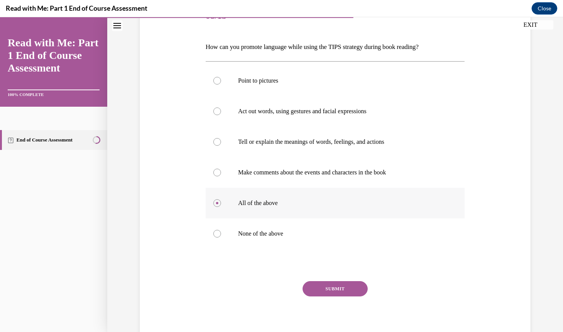
click at [269, 217] on label "All of the above" at bounding box center [335, 203] width 259 height 31
click at [221, 207] on input "All of the above" at bounding box center [217, 203] width 8 height 8
click at [341, 309] on div "SUBMIT" at bounding box center [335, 300] width 259 height 38
click at [341, 307] on div "SUBMIT" at bounding box center [335, 300] width 259 height 38
click at [343, 315] on div "SUBMIT" at bounding box center [335, 300] width 259 height 38
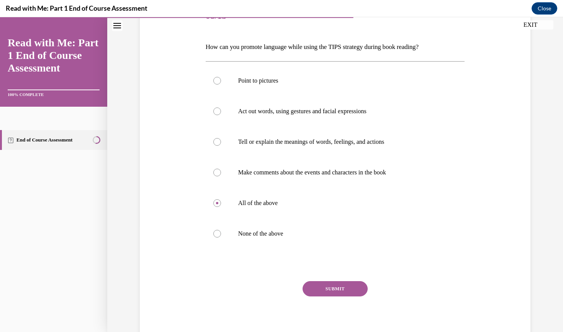
click at [346, 306] on div "SUBMIT" at bounding box center [335, 300] width 259 height 38
click at [537, 74] on div "Question 08/13 How can you promote language while using the TIPS strategy durin…" at bounding box center [335, 147] width 456 height 423
click at [339, 304] on div "SUBMIT" at bounding box center [335, 300] width 259 height 38
click at [337, 306] on div "SUBMIT" at bounding box center [335, 300] width 259 height 38
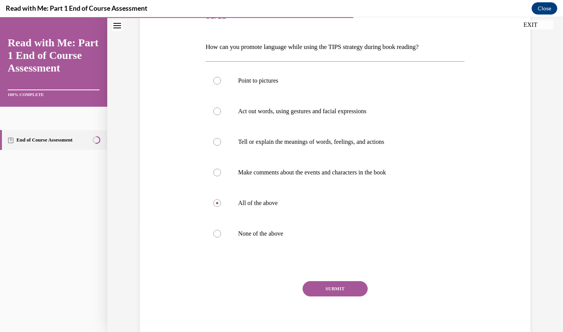
click at [337, 306] on div "SUBMIT" at bounding box center [335, 300] width 259 height 38
click at [336, 313] on div "SUBMIT" at bounding box center [335, 300] width 259 height 38
click at [336, 307] on div "SUBMIT" at bounding box center [335, 300] width 259 height 38
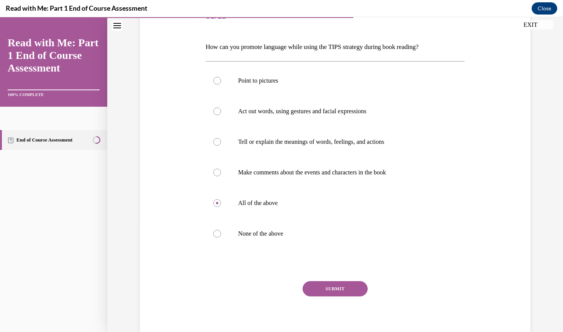
click at [336, 307] on div "SUBMIT" at bounding box center [335, 300] width 259 height 38
click at [414, 281] on div "Question 08/13 How can you promote language while using the TIPS strategy durin…" at bounding box center [335, 172] width 259 height 343
click at [337, 305] on div "SUBMIT" at bounding box center [335, 300] width 259 height 38
click at [545, 256] on div "Question 08/13 How can you promote language while using the TIPS strategy durin…" at bounding box center [335, 147] width 456 height 423
click at [340, 308] on div "SUBMIT" at bounding box center [335, 300] width 259 height 38
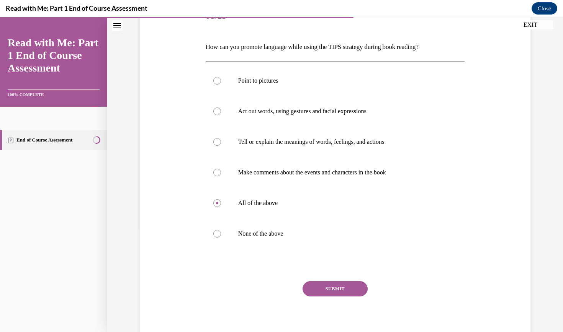
click at [340, 308] on div "SUBMIT" at bounding box center [335, 300] width 259 height 38
click at [214, 98] on label "Act out words, using gestures and facial expressions" at bounding box center [335, 111] width 259 height 31
click at [214, 108] on input "Act out words, using gestures and facial expressions" at bounding box center [217, 112] width 8 height 8
radio input "true"
click at [219, 222] on label "None of the above" at bounding box center [335, 234] width 259 height 31
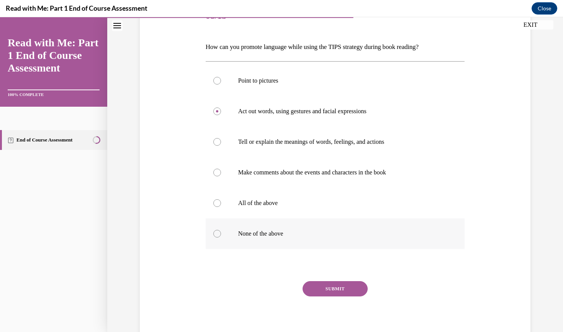
click at [219, 230] on input "None of the above" at bounding box center [217, 234] width 8 height 8
radio input "true"
click at [217, 219] on label "None of the above" at bounding box center [335, 234] width 259 height 31
click at [217, 230] on input "None of the above" at bounding box center [217, 234] width 8 height 8
click at [216, 191] on label "All of the above" at bounding box center [335, 203] width 259 height 31
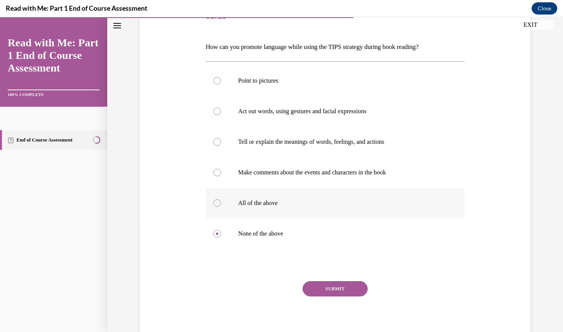
click at [216, 199] on input "All of the above" at bounding box center [217, 203] width 8 height 8
radio input "true"
click at [338, 309] on div "SUBMIT" at bounding box center [335, 300] width 259 height 38
click at [342, 305] on div "SUBMIT" at bounding box center [335, 300] width 259 height 38
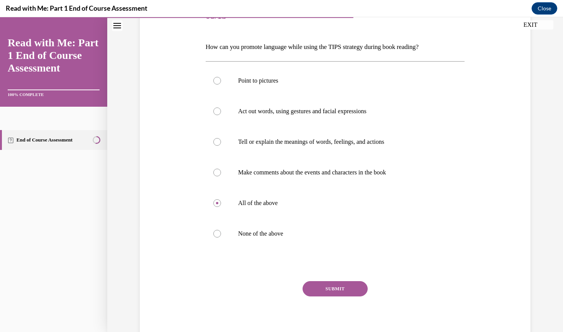
click at [457, 312] on div "SUBMIT" at bounding box center [335, 300] width 259 height 38
click at [343, 306] on div "SUBMIT" at bounding box center [335, 300] width 259 height 38
click at [444, 40] on div "Question 08/13 How can you promote language while using the TIPS strategy durin…" at bounding box center [335, 172] width 259 height 343
click at [544, 51] on div "Question 08/13 How can you promote language while using the TIPS strategy durin…" at bounding box center [335, 147] width 456 height 423
click at [353, 308] on div "SUBMIT" at bounding box center [335, 300] width 259 height 38
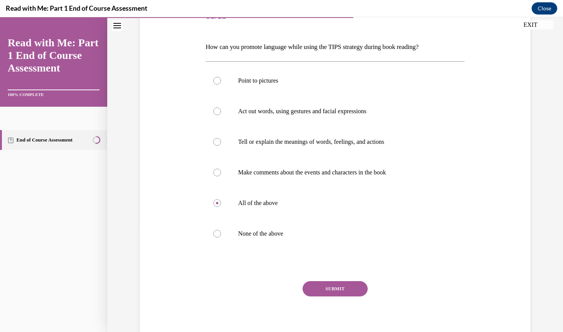
click at [353, 308] on div "SUBMIT" at bounding box center [335, 300] width 259 height 38
click at [397, 274] on div "Question 08/13 How can you promote language while using the TIPS strategy durin…" at bounding box center [335, 172] width 259 height 343
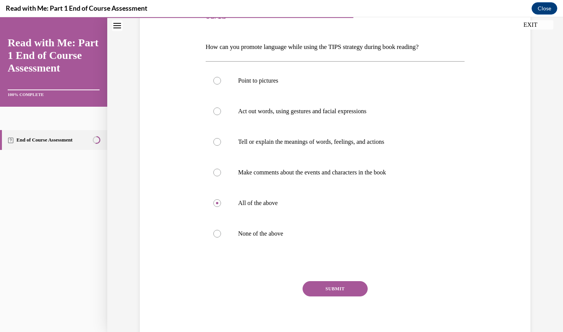
click at [523, 219] on div "Question 08/13 How can you promote language while using the TIPS strategy durin…" at bounding box center [335, 161] width 394 height 366
click at [537, 225] on div "Question 08/13 How can you promote language while using the TIPS strategy durin…" at bounding box center [335, 147] width 456 height 423
click at [357, 309] on div "SUBMIT" at bounding box center [335, 300] width 259 height 38
click at [352, 308] on div "SUBMIT" at bounding box center [335, 300] width 259 height 38
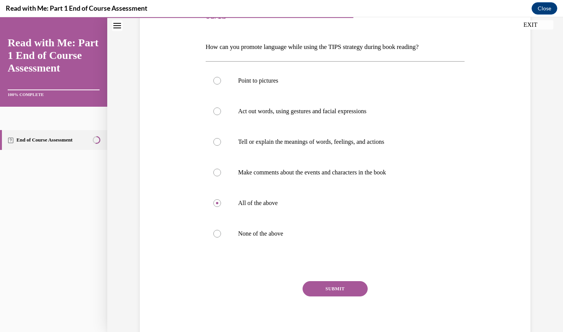
click at [352, 308] on div "SUBMIT" at bounding box center [335, 300] width 259 height 38
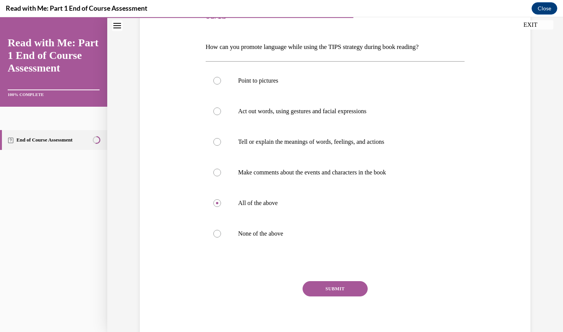
click at [352, 308] on div "SUBMIT" at bounding box center [335, 300] width 259 height 38
click at [502, 194] on div "Question 08/13 How can you promote language while using the TIPS strategy durin…" at bounding box center [335, 161] width 394 height 366
click at [360, 307] on div "SUBMIT" at bounding box center [335, 300] width 259 height 38
click at [358, 307] on div "SUBMIT" at bounding box center [335, 300] width 259 height 38
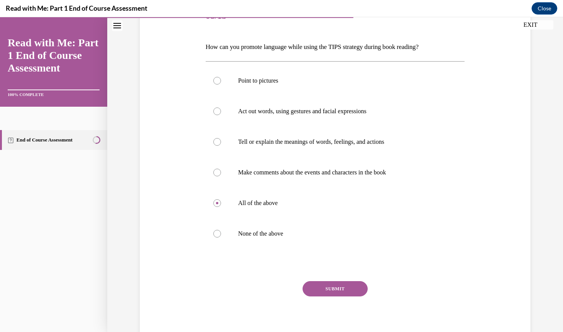
click at [336, 309] on div "SUBMIT" at bounding box center [335, 300] width 259 height 38
click at [252, 221] on label "None of the above" at bounding box center [335, 234] width 259 height 31
click at [221, 230] on input "None of the above" at bounding box center [217, 234] width 8 height 8
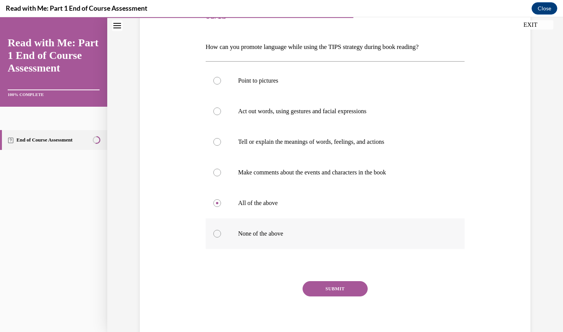
radio input "true"
click at [247, 220] on label "None of the above" at bounding box center [335, 234] width 259 height 31
click at [221, 230] on input "None of the above" at bounding box center [217, 234] width 8 height 8
click at [219, 221] on label "None of the above" at bounding box center [335, 234] width 259 height 31
click at [219, 230] on input "None of the above" at bounding box center [217, 234] width 8 height 8
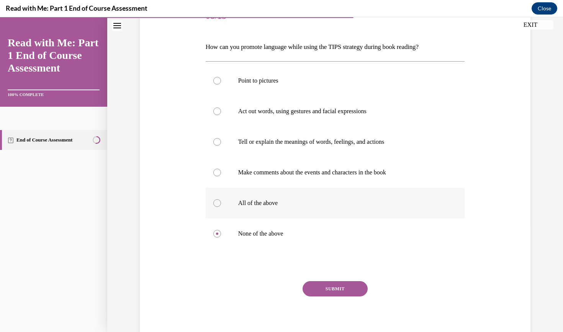
click at [220, 188] on label "All of the above" at bounding box center [335, 203] width 259 height 31
click at [220, 199] on input "All of the above" at bounding box center [217, 203] width 8 height 8
radio input "true"
click at [349, 306] on div "SUBMIT" at bounding box center [335, 300] width 259 height 38
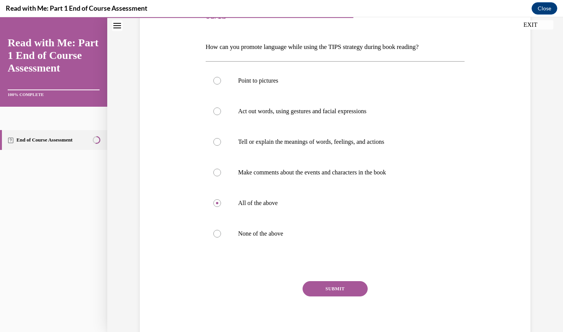
click at [349, 306] on div "SUBMIT" at bounding box center [335, 300] width 259 height 38
click at [456, 263] on div at bounding box center [335, 265] width 259 height 9
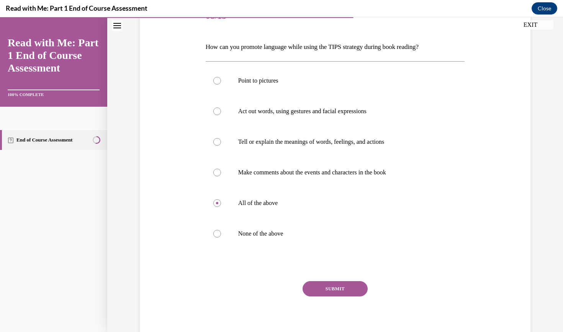
click at [544, 240] on div "Question 08/13 How can you promote language while using the TIPS strategy durin…" at bounding box center [335, 147] width 456 height 423
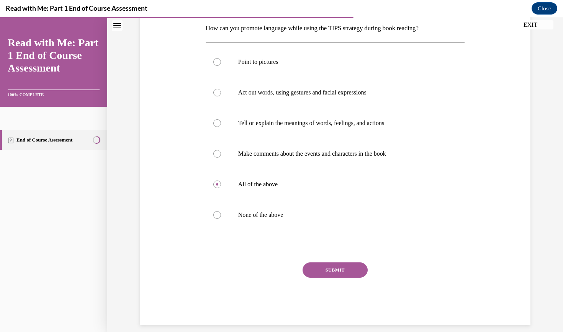
scroll to position [123, 0]
click at [331, 270] on button "SUBMIT" at bounding box center [334, 270] width 65 height 15
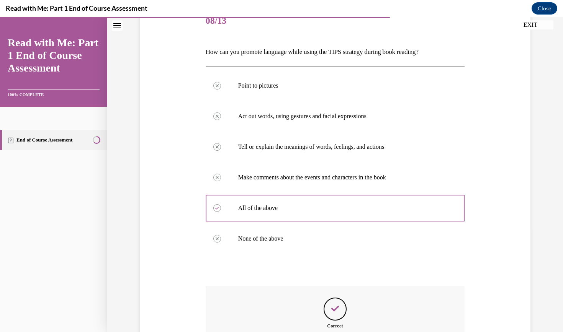
scroll to position [185, 0]
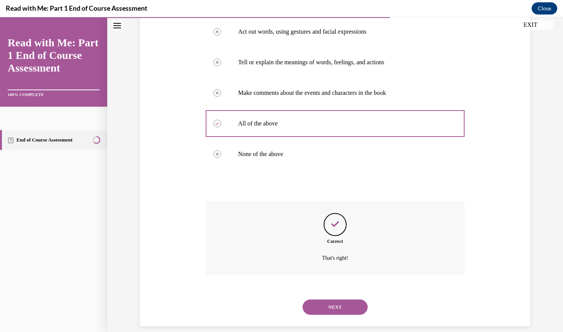
click at [339, 300] on button "NEXT" at bounding box center [334, 307] width 65 height 15
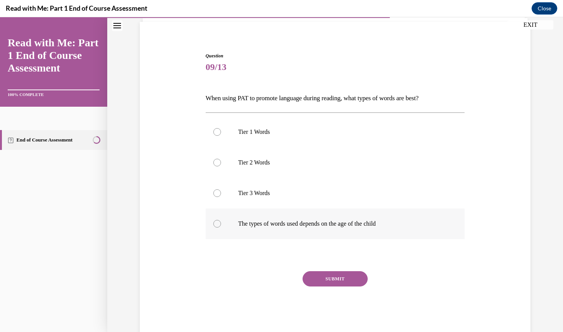
click at [217, 223] on div at bounding box center [217, 224] width 8 height 8
click at [217, 223] on input "The types of words used depends on the age of the child" at bounding box center [217, 224] width 8 height 8
radio input "true"
click at [353, 281] on button "SUBMIT" at bounding box center [334, 278] width 65 height 15
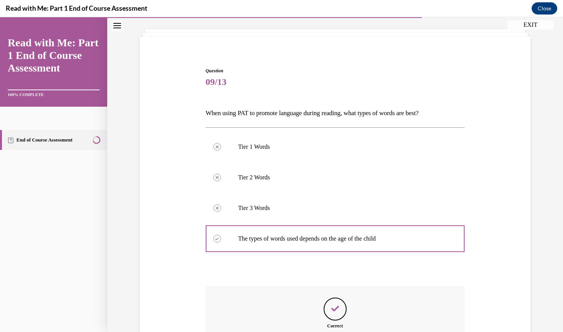
scroll to position [124, 0]
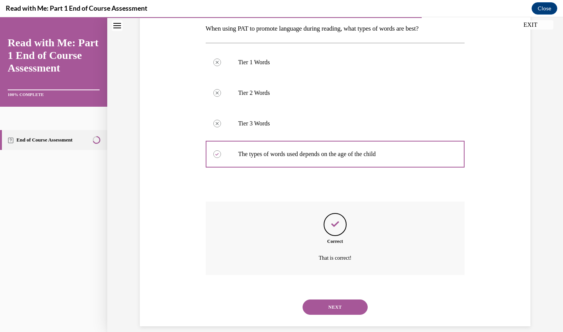
click at [351, 301] on button "NEXT" at bounding box center [334, 307] width 65 height 15
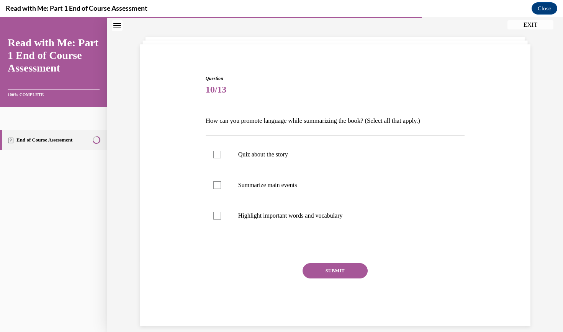
click at [217, 95] on span "10/13" at bounding box center [335, 89] width 259 height 15
click at [218, 94] on span "10/13" at bounding box center [335, 89] width 259 height 15
click at [341, 86] on span "10/13" at bounding box center [335, 89] width 259 height 15
click at [219, 124] on p "How can you promote language while summarizing the book? (Select all that apply…" at bounding box center [335, 120] width 259 height 13
click at [540, 109] on div "Question 10/13 How can you promote language while summarizing the book? (Select…" at bounding box center [335, 175] width 456 height 331
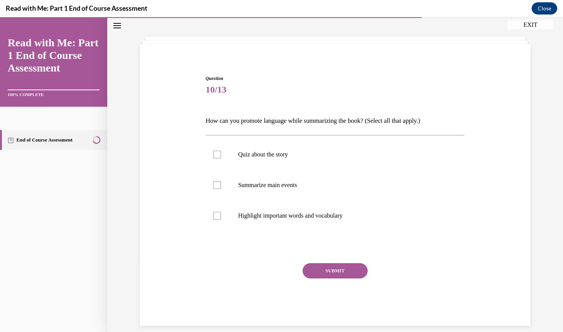
click at [539, 68] on div "Question 10/13 How can you promote language while summarizing the book? (Select…" at bounding box center [335, 175] width 456 height 331
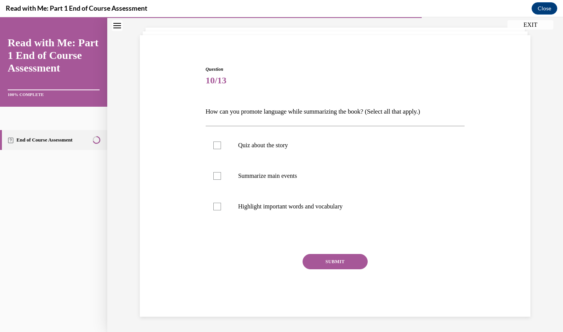
scroll to position [27, 0]
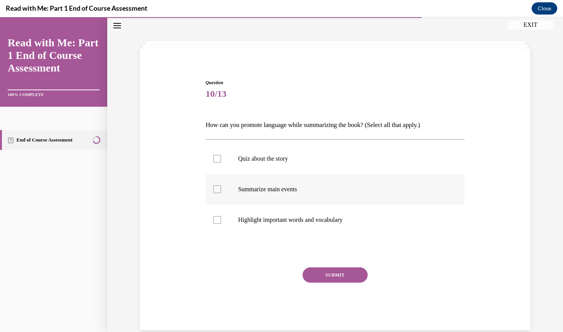
click at [217, 188] on div at bounding box center [217, 190] width 8 height 8
click at [217, 188] on input "Summarize main events" at bounding box center [217, 190] width 8 height 8
checkbox input "true"
click at [216, 221] on div at bounding box center [217, 220] width 8 height 8
click at [216, 221] on input "Highlight important words and vocabulary" at bounding box center [217, 220] width 8 height 8
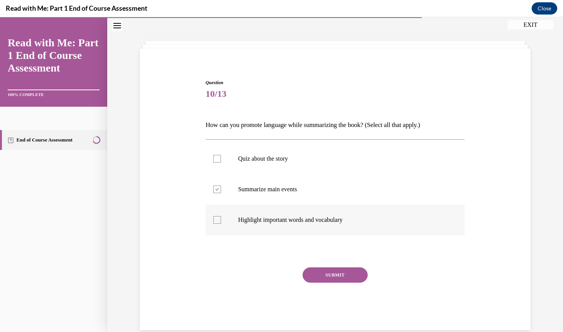
checkbox input "true"
click at [340, 274] on button "SUBMIT" at bounding box center [334, 275] width 65 height 15
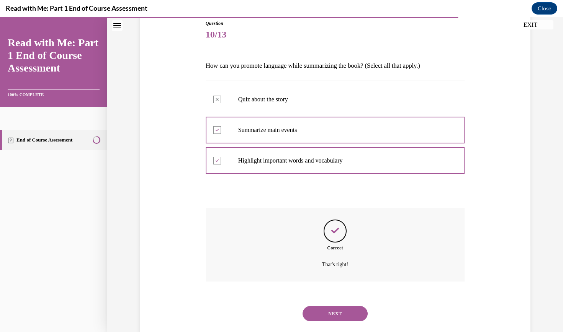
scroll to position [93, 0]
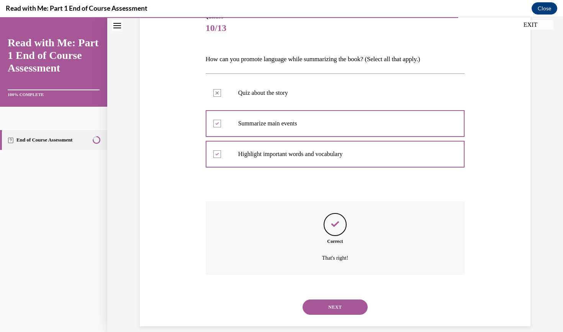
click at [340, 300] on button "NEXT" at bounding box center [334, 307] width 65 height 15
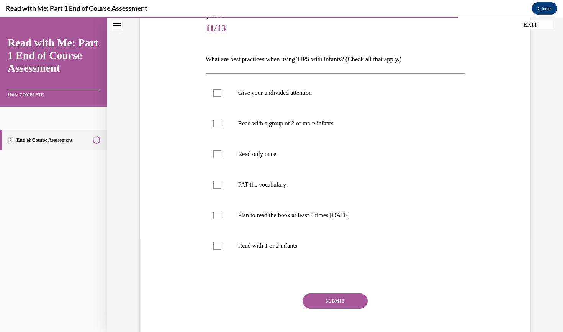
scroll to position [93, 0]
click at [218, 193] on label "PAT the vocabulary" at bounding box center [335, 185] width 259 height 31
click at [218, 189] on input "PAT the vocabulary" at bounding box center [217, 185] width 8 height 8
checkbox input "true"
click at [216, 224] on label "Plan to read the book at least 5 times in 2 weeks" at bounding box center [335, 216] width 259 height 31
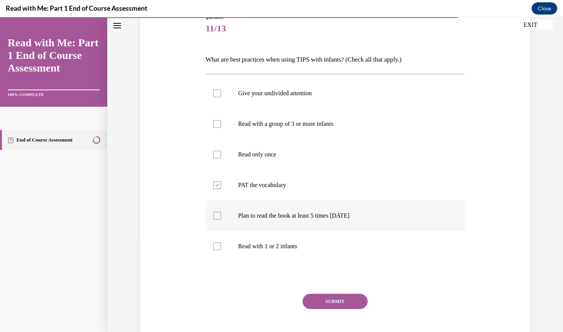
click at [216, 220] on input "Plan to read the book at least 5 times in 2 weeks" at bounding box center [217, 216] width 8 height 8
checkbox input "true"
click at [217, 253] on label "Read with 1 or 2 infants" at bounding box center [335, 246] width 259 height 31
click at [217, 250] on input "Read with 1 or 2 infants" at bounding box center [217, 247] width 8 height 8
checkbox input "true"
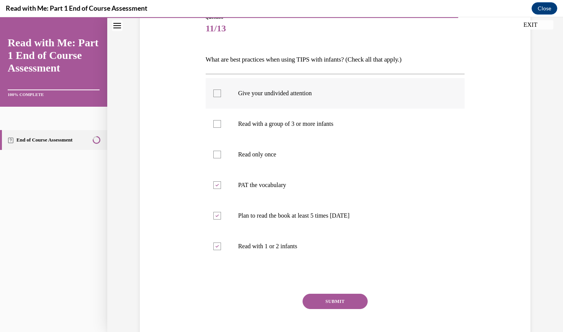
click at [217, 100] on label "Give your undivided attention" at bounding box center [335, 93] width 259 height 31
click at [217, 97] on input "Give your undivided attention" at bounding box center [217, 94] width 8 height 8
checkbox input "true"
click at [336, 308] on button "SUBMIT" at bounding box center [334, 301] width 65 height 15
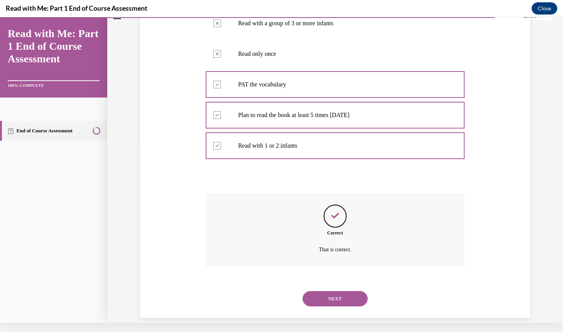
scroll to position [185, 0]
click at [339, 291] on button "NEXT" at bounding box center [334, 298] width 65 height 15
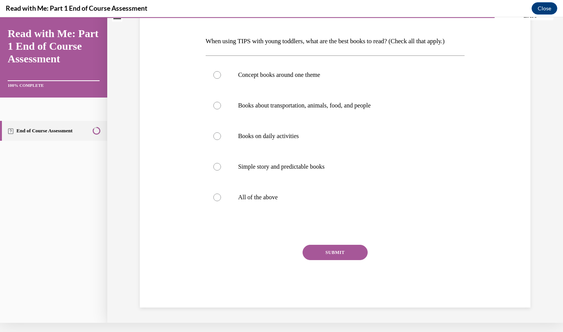
scroll to position [0, 0]
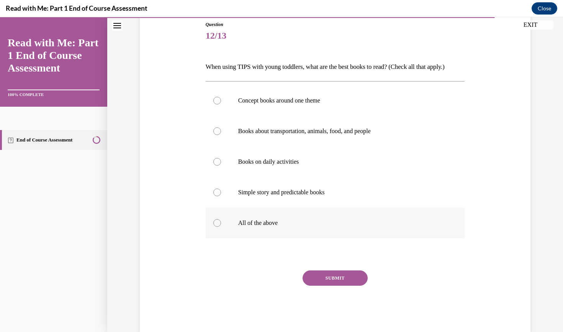
click at [218, 227] on div at bounding box center [217, 223] width 8 height 8
click at [218, 227] on input "All of the above" at bounding box center [217, 223] width 8 height 8
radio input "true"
click at [341, 286] on button "SUBMIT" at bounding box center [334, 278] width 65 height 15
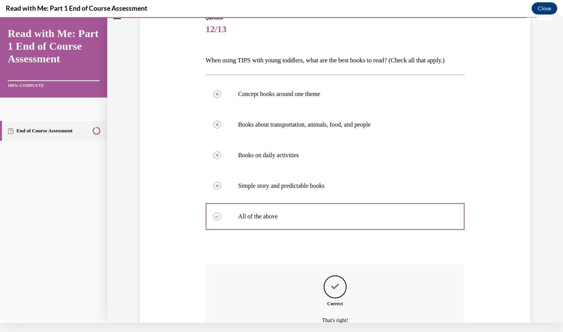
scroll to position [167, 0]
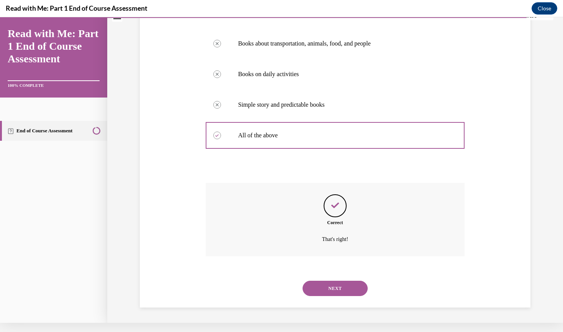
click at [341, 289] on button "NEXT" at bounding box center [334, 288] width 65 height 15
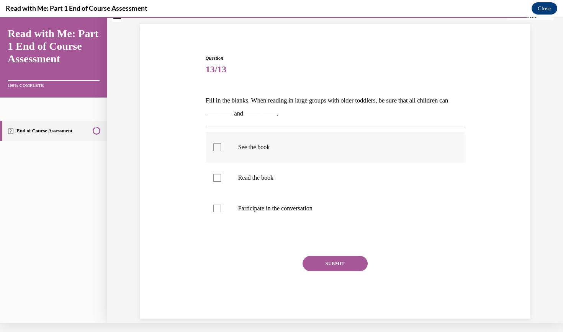
click at [219, 147] on div at bounding box center [217, 148] width 8 height 8
click at [219, 147] on input "See the book" at bounding box center [217, 148] width 8 height 8
checkbox input "true"
click at [219, 210] on div at bounding box center [217, 209] width 8 height 8
click at [219, 210] on input "Participate in the conversation" at bounding box center [217, 209] width 8 height 8
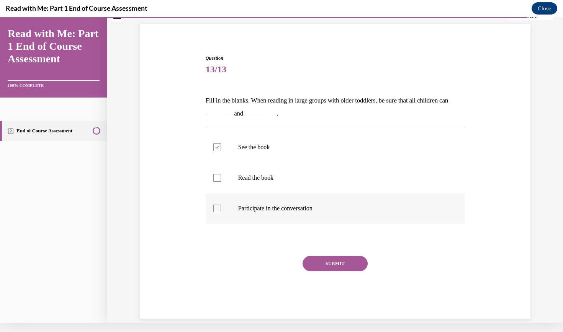
checkbox input "true"
click at [336, 260] on button "SUBMIT" at bounding box center [334, 263] width 65 height 15
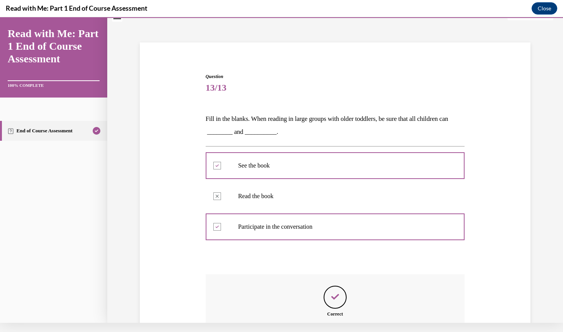
scroll to position [106, 0]
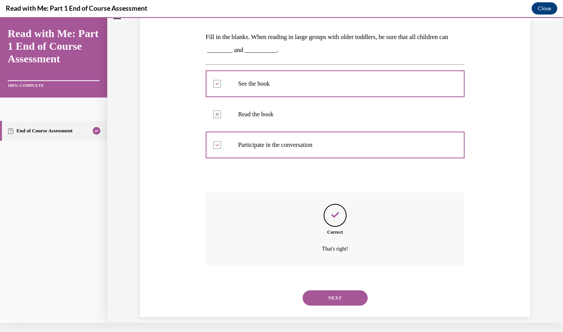
click at [347, 291] on button "NEXT" at bounding box center [334, 298] width 65 height 15
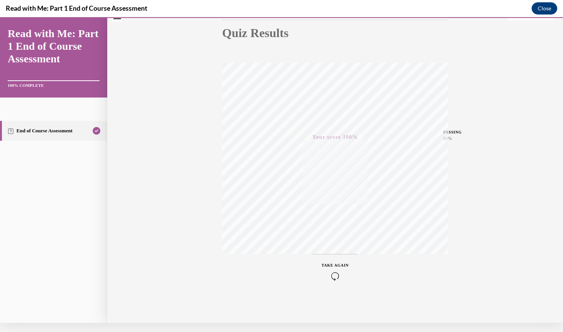
scroll to position [77, 0]
click at [517, 140] on div "Quiz Results PASSING 80% Your score 100% Passed PASSING 80% Your score Your sco…" at bounding box center [335, 139] width 456 height 368
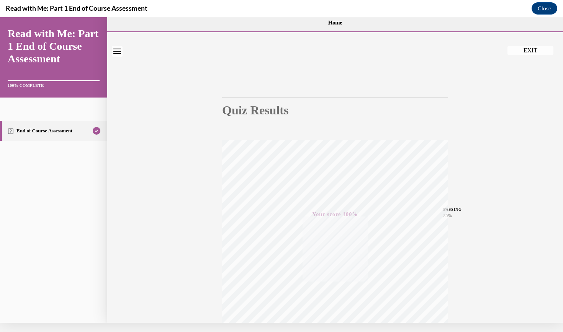
scroll to position [0, 0]
click at [531, 38] on button "EXIT" at bounding box center [530, 38] width 46 height 9
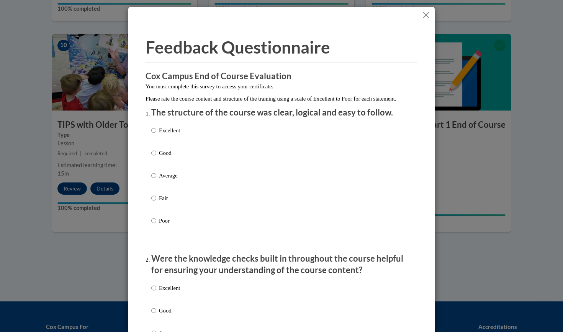
click at [154, 135] on input "Excellent" at bounding box center [153, 130] width 5 height 8
radio input "true"
click at [154, 292] on input "Excellent" at bounding box center [153, 288] width 5 height 8
radio input "true"
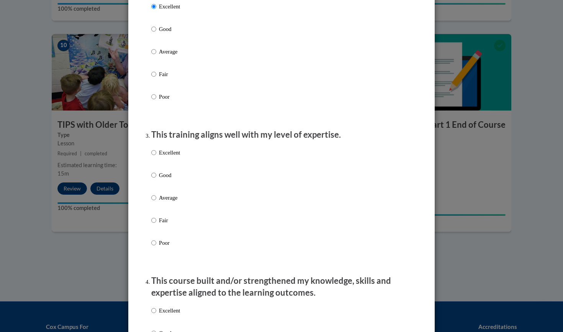
scroll to position [284, 0]
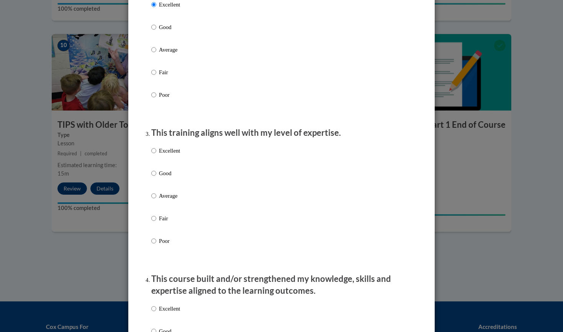
click at [153, 155] on input "Excellent" at bounding box center [153, 151] width 5 height 8
radio input "true"
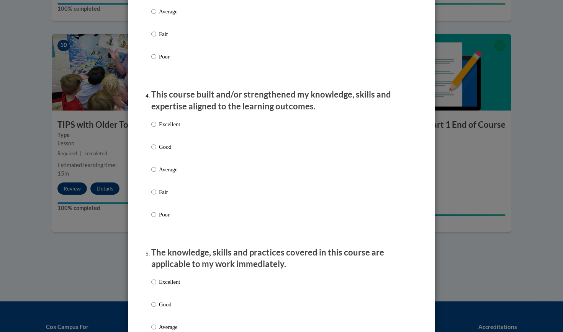
scroll to position [470, 0]
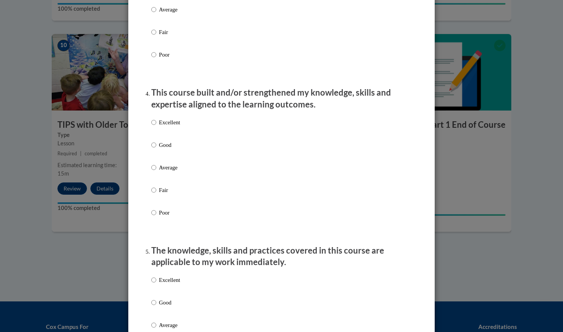
click at [153, 127] on input "Excellent" at bounding box center [153, 122] width 5 height 8
radio input "true"
click at [153, 282] on input "Excellent" at bounding box center [153, 280] width 5 height 8
radio input "true"
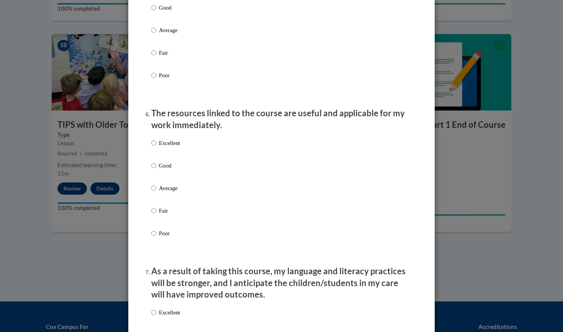
scroll to position [774, 0]
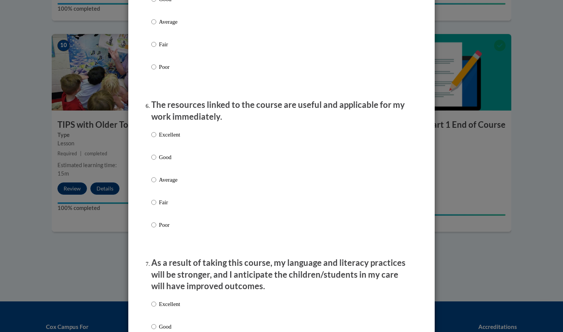
click at [152, 136] on input "Excellent" at bounding box center [153, 135] width 5 height 8
radio input "true"
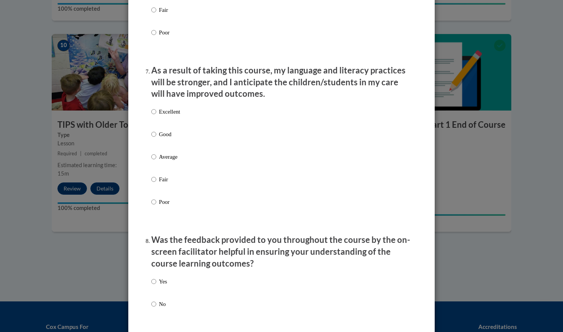
scroll to position [981, 0]
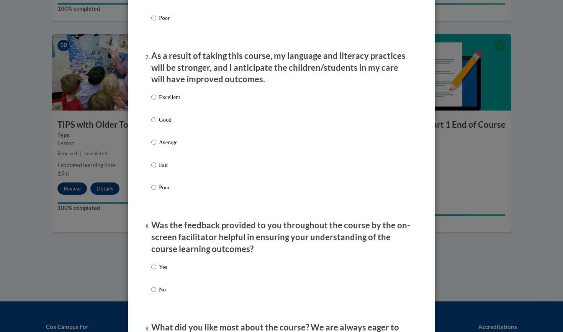
click at [153, 98] on input "Excellent" at bounding box center [153, 97] width 5 height 8
radio input "true"
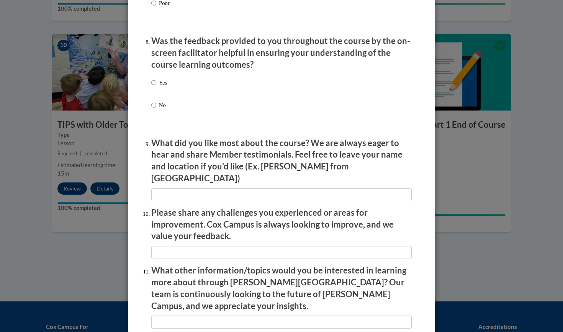
scroll to position [1169, 0]
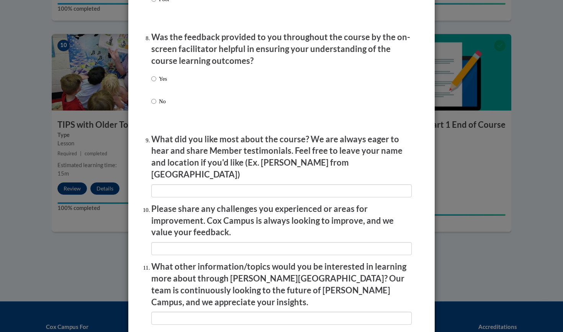
click at [153, 79] on input "Yes" at bounding box center [153, 79] width 5 height 8
radio input "true"
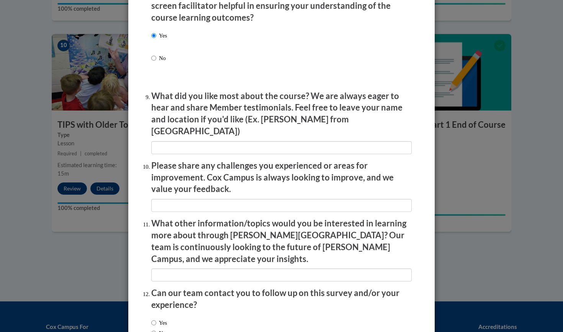
scroll to position [1249, 0]
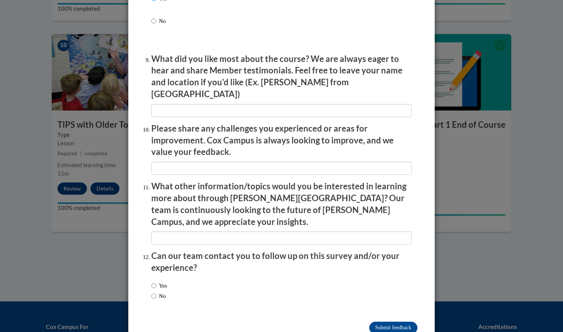
click at [154, 282] on input "Yes" at bounding box center [153, 286] width 5 height 8
radio input "true"
click at [400, 322] on input "Submit feedback" at bounding box center [393, 328] width 48 height 12
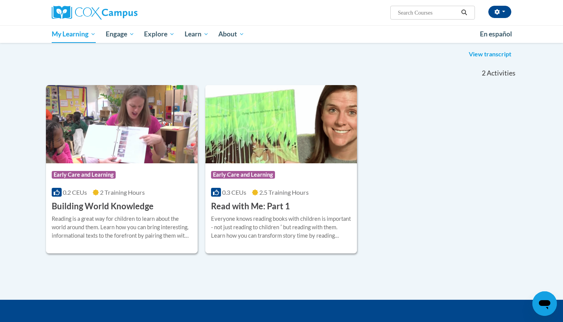
scroll to position [98, 0]
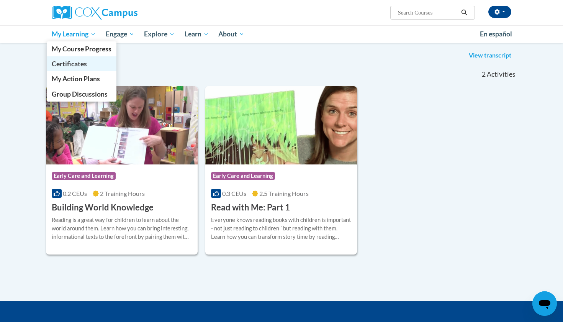
click at [77, 62] on span "Certificates" at bounding box center [69, 64] width 35 height 8
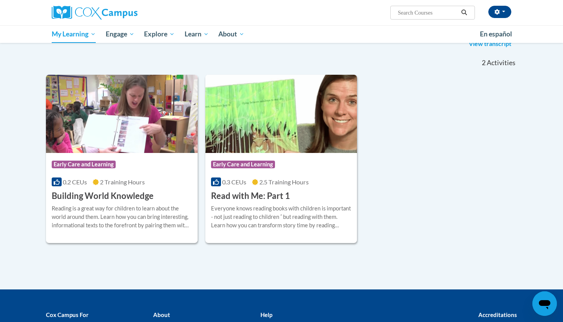
scroll to position [109, 0]
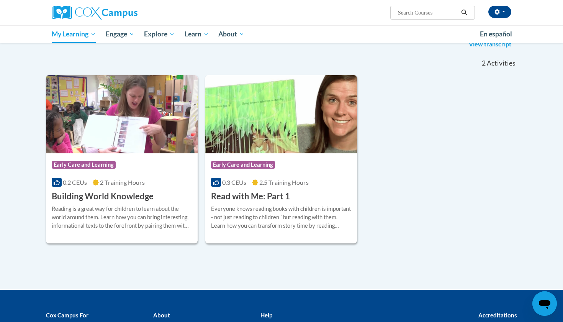
click at [247, 165] on span "Early Care and Learning" at bounding box center [243, 165] width 64 height 8
